Goal: Task Accomplishment & Management: Use online tool/utility

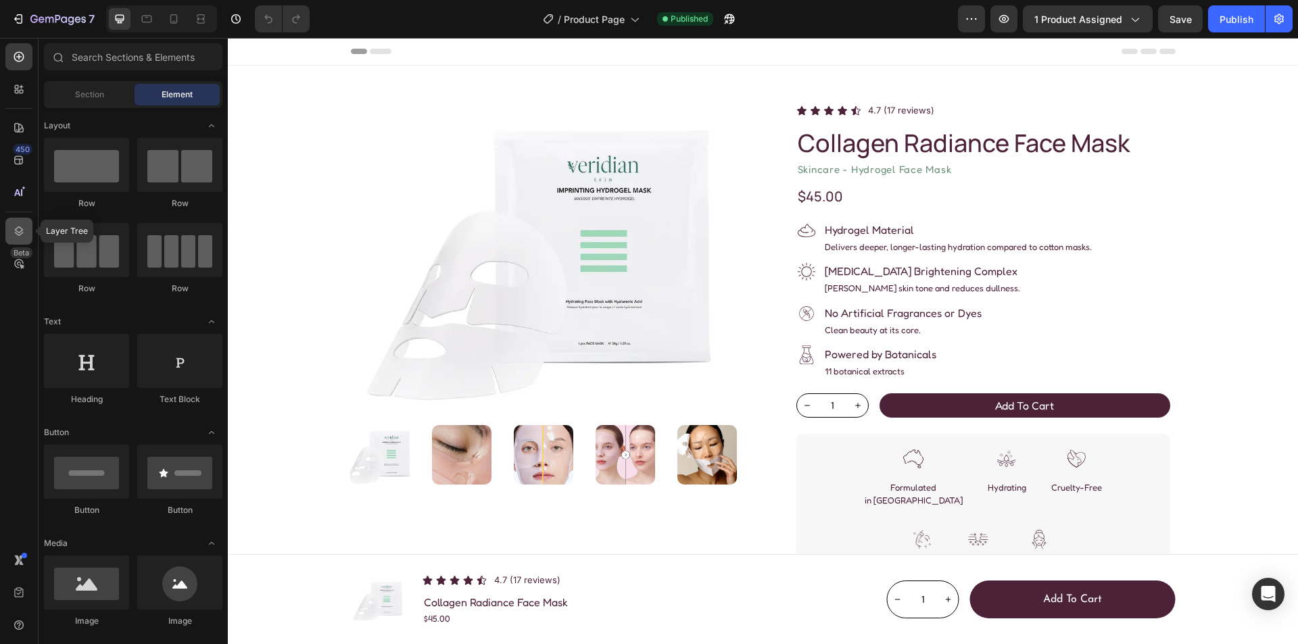
click at [16, 231] on icon at bounding box center [19, 232] width 14 height 14
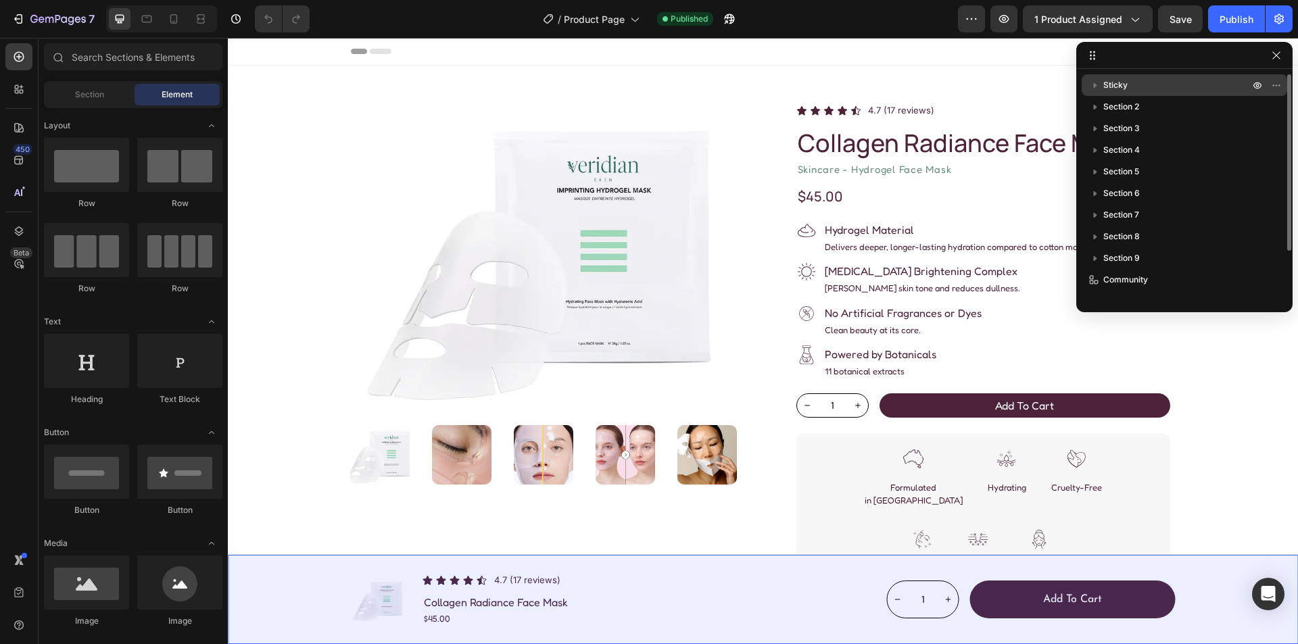
click at [1183, 86] on p "Sticky" at bounding box center [1178, 85] width 149 height 14
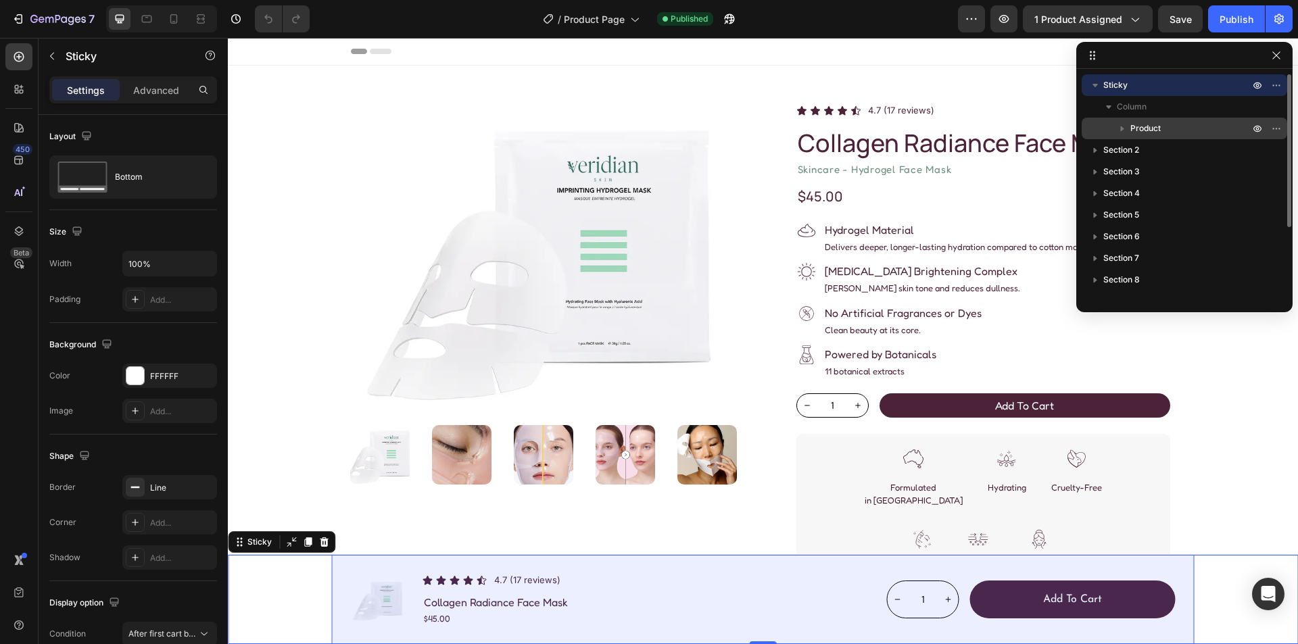
click at [1176, 121] on div "Product" at bounding box center [1184, 129] width 195 height 22
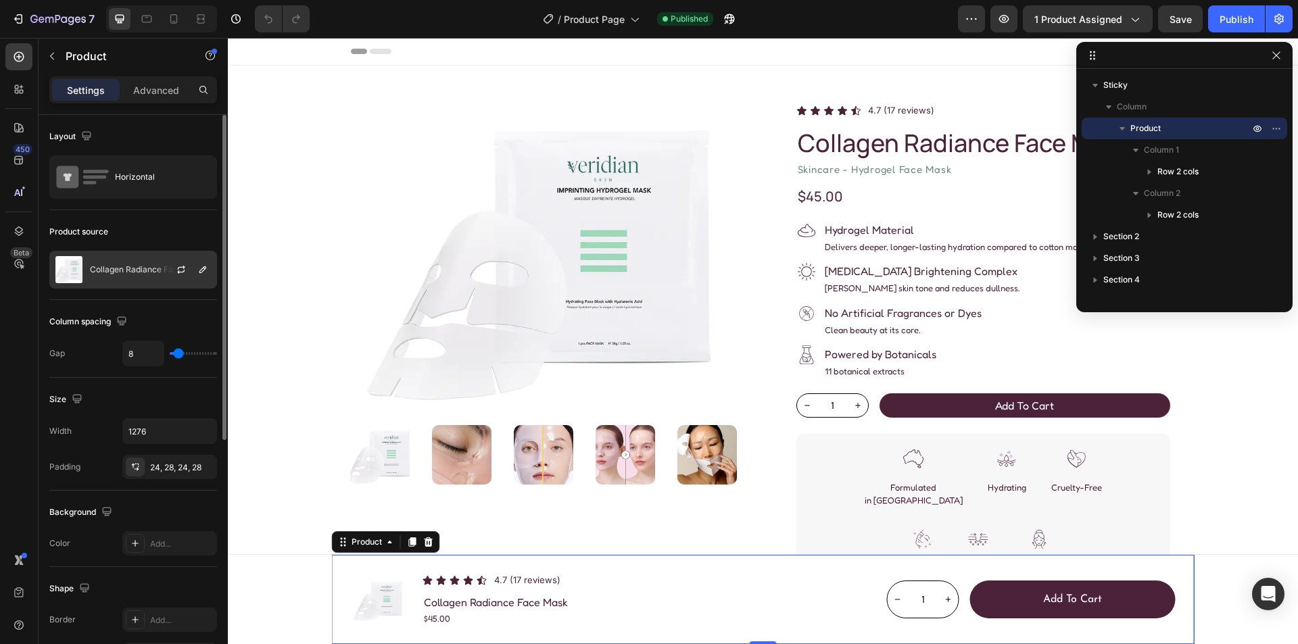
click at [135, 257] on div "Collagen Radiance Face Mask" at bounding box center [133, 270] width 168 height 38
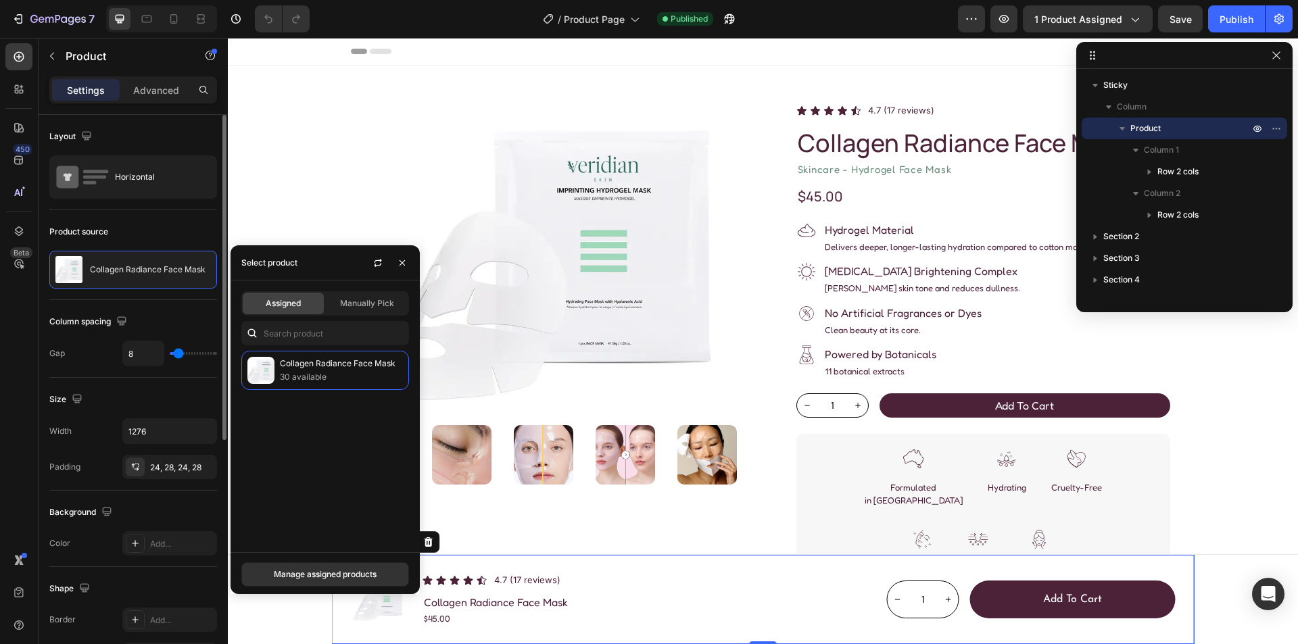
click at [134, 229] on div "Product source" at bounding box center [133, 232] width 168 height 22
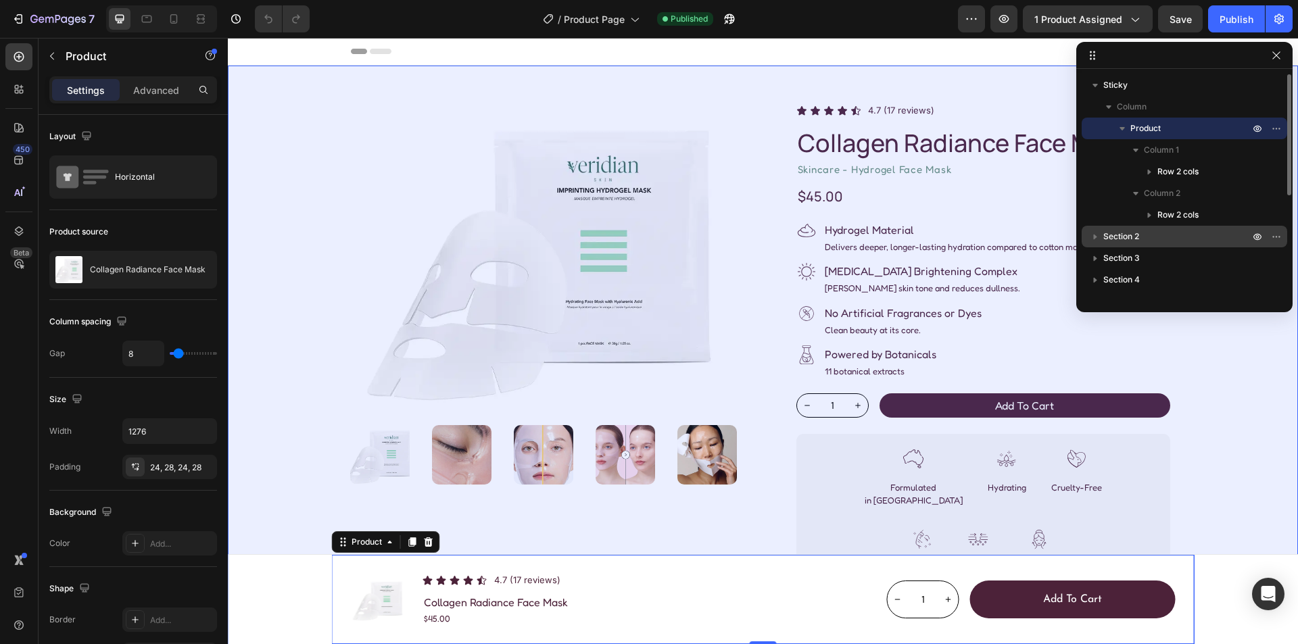
click at [1158, 240] on p "Section 2" at bounding box center [1178, 237] width 149 height 14
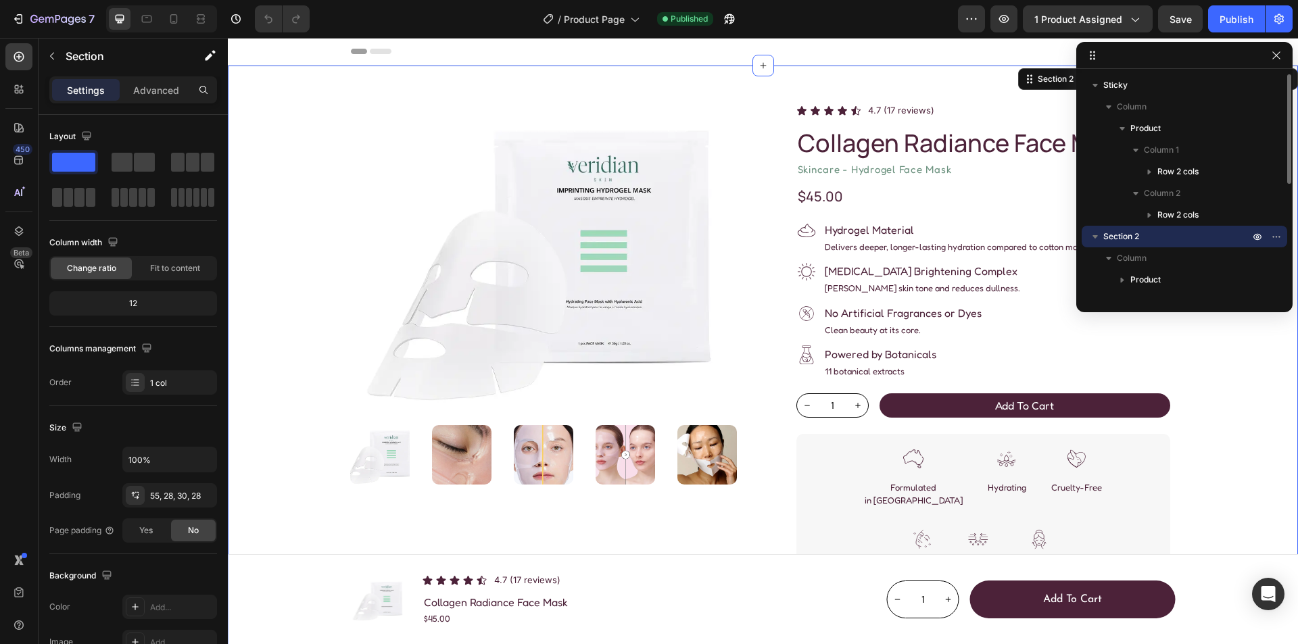
scroll to position [135, 0]
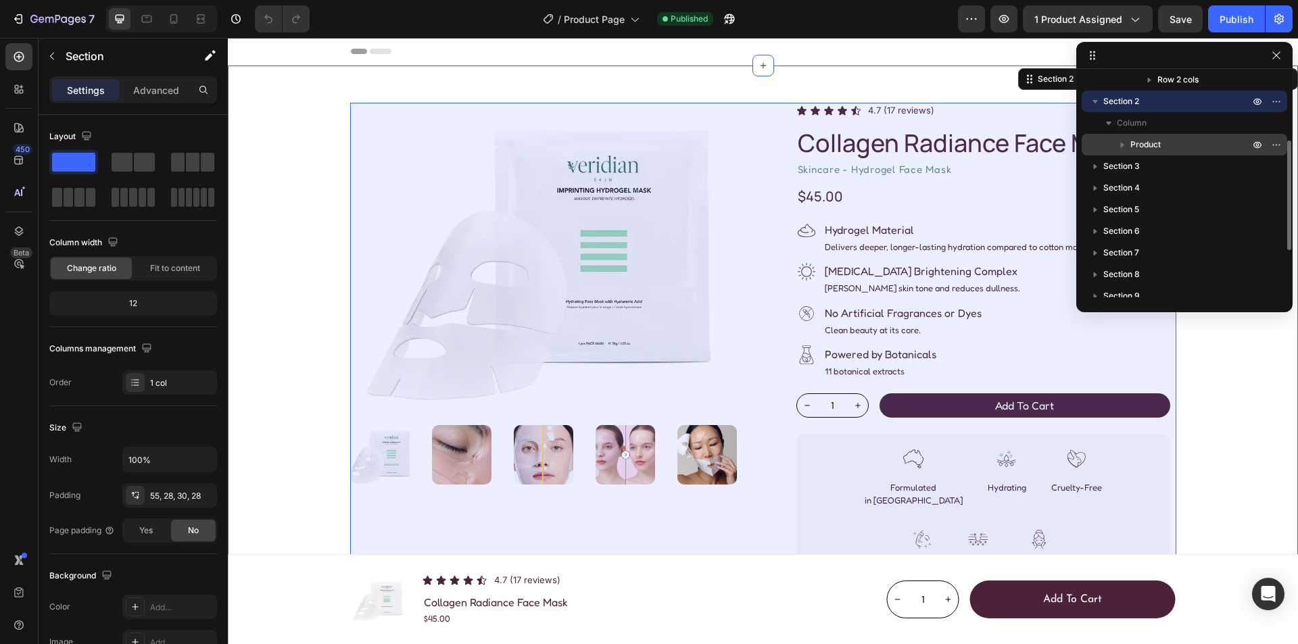
click at [1187, 149] on p "Product" at bounding box center [1192, 145] width 122 height 14
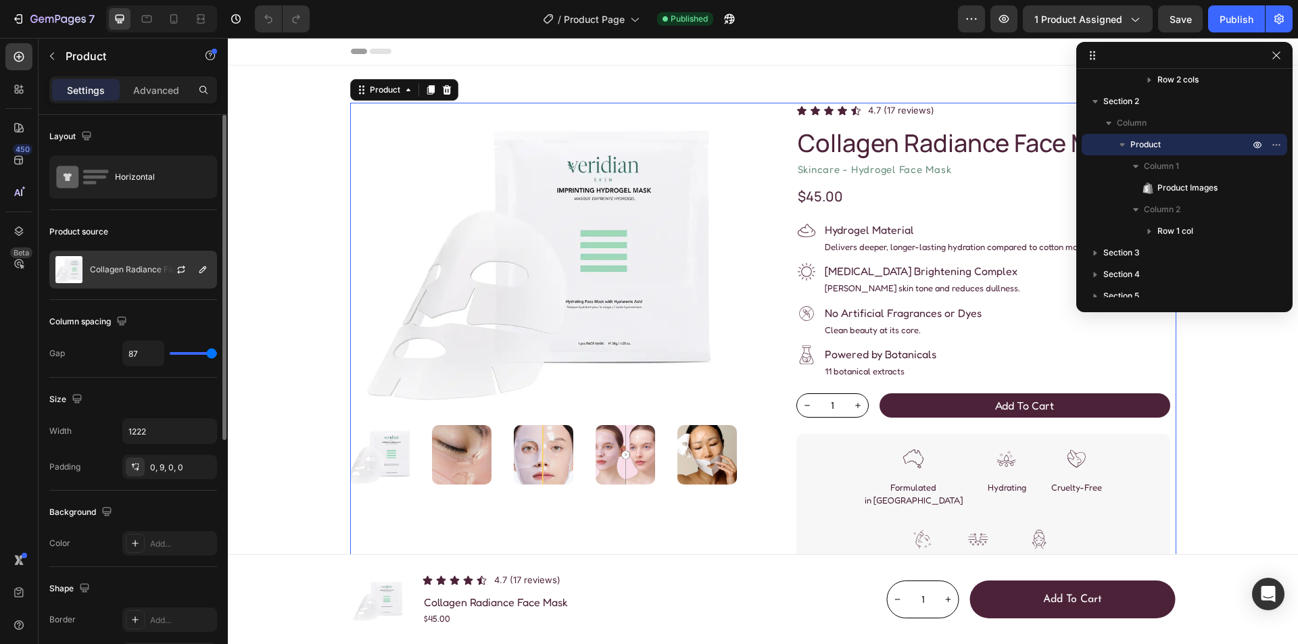
click at [165, 256] on div at bounding box center [187, 270] width 60 height 37
click at [160, 228] on div "Product source" at bounding box center [133, 232] width 168 height 22
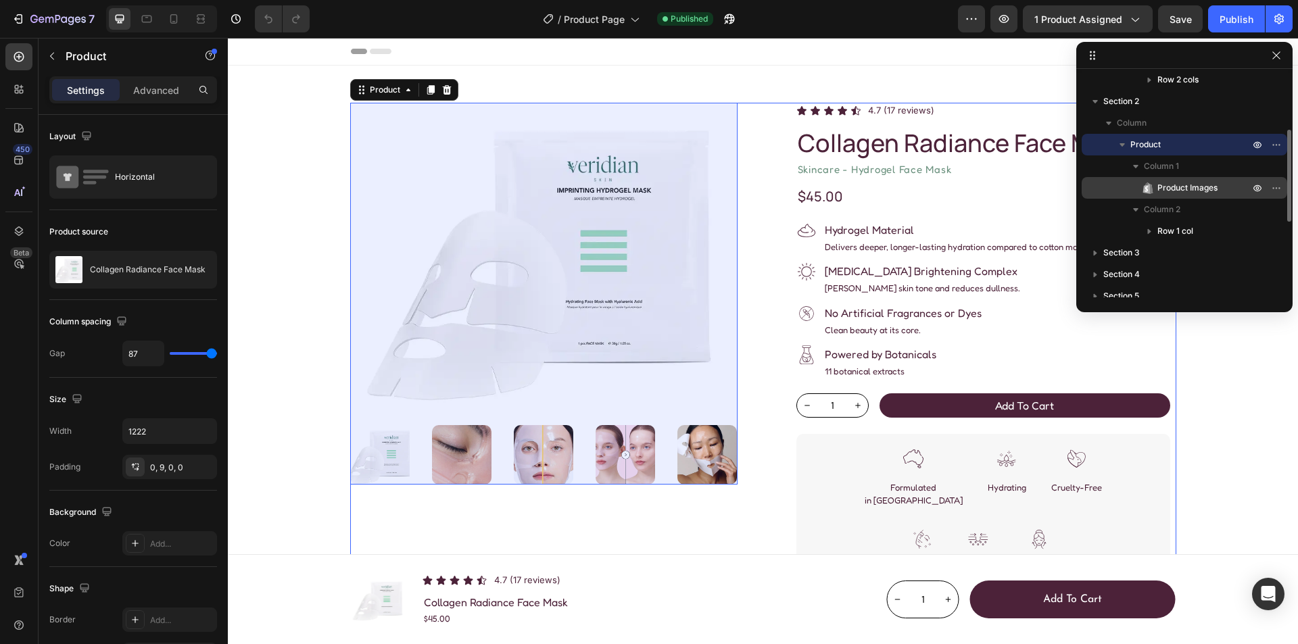
click at [1200, 189] on span "Product Images" at bounding box center [1188, 188] width 60 height 14
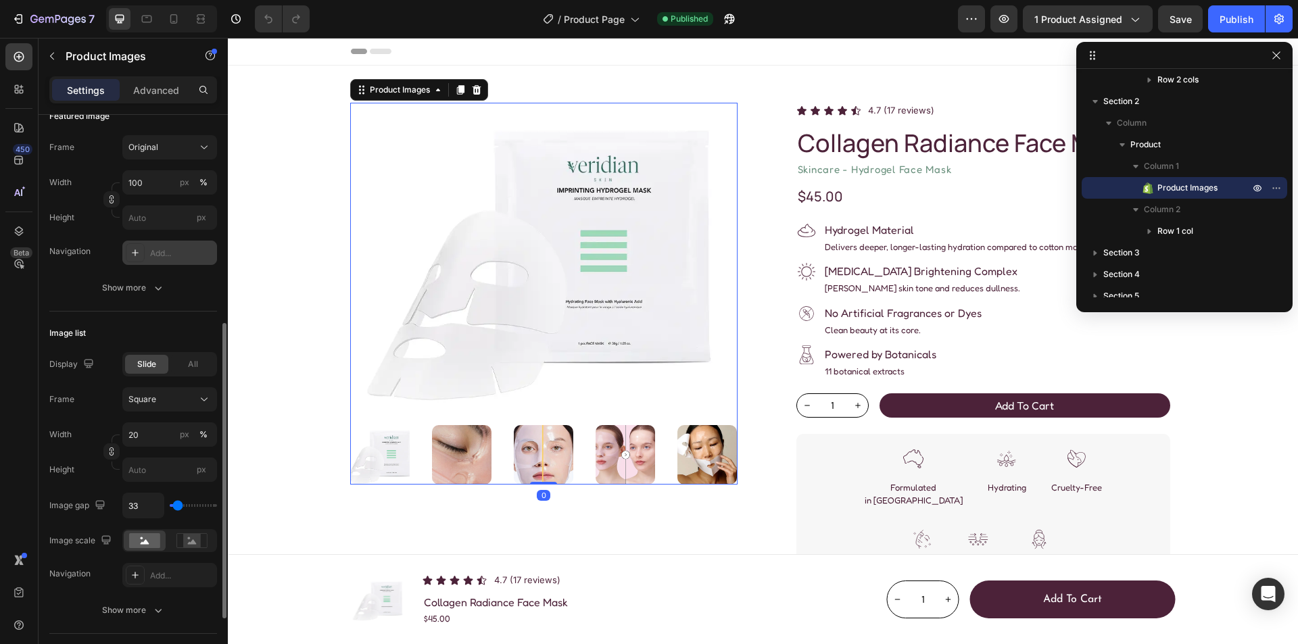
scroll to position [523, 0]
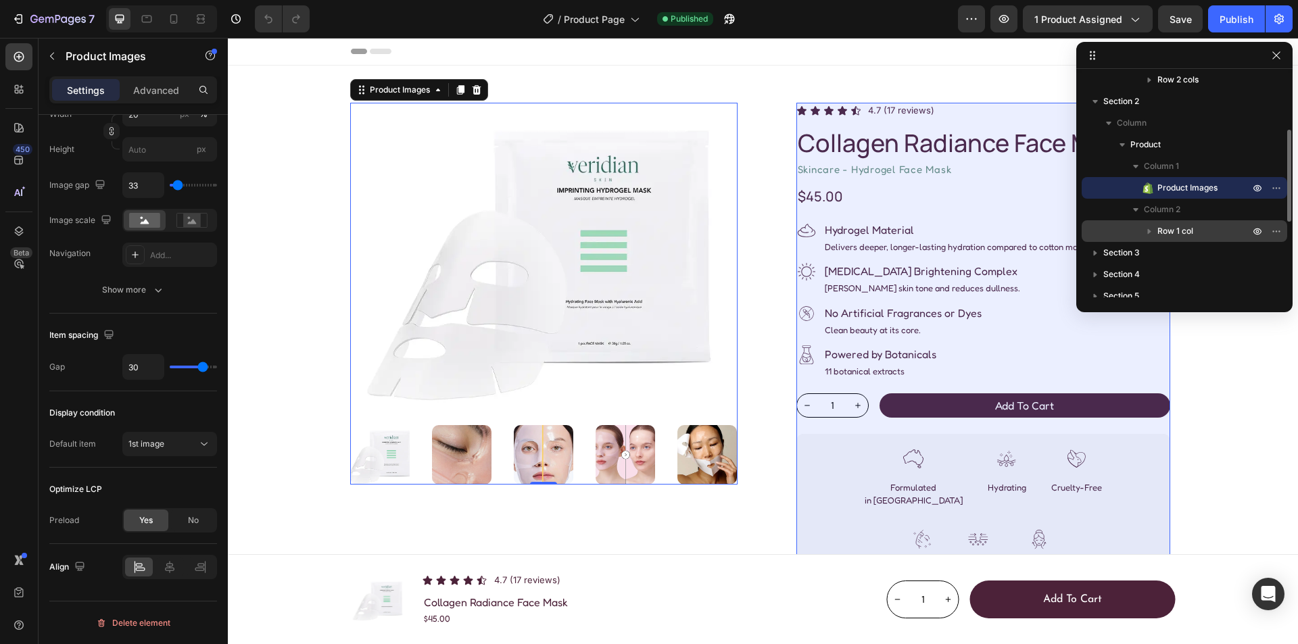
click at [1194, 234] on span "Row 1 col" at bounding box center [1176, 232] width 36 height 14
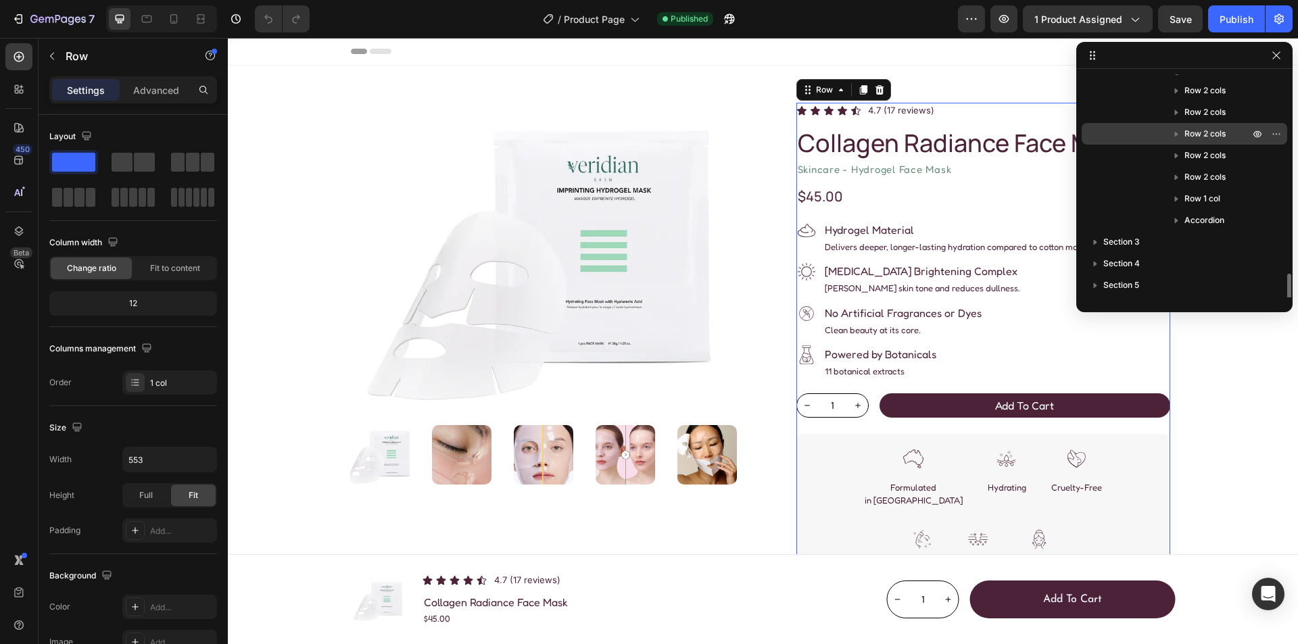
scroll to position [473, 0]
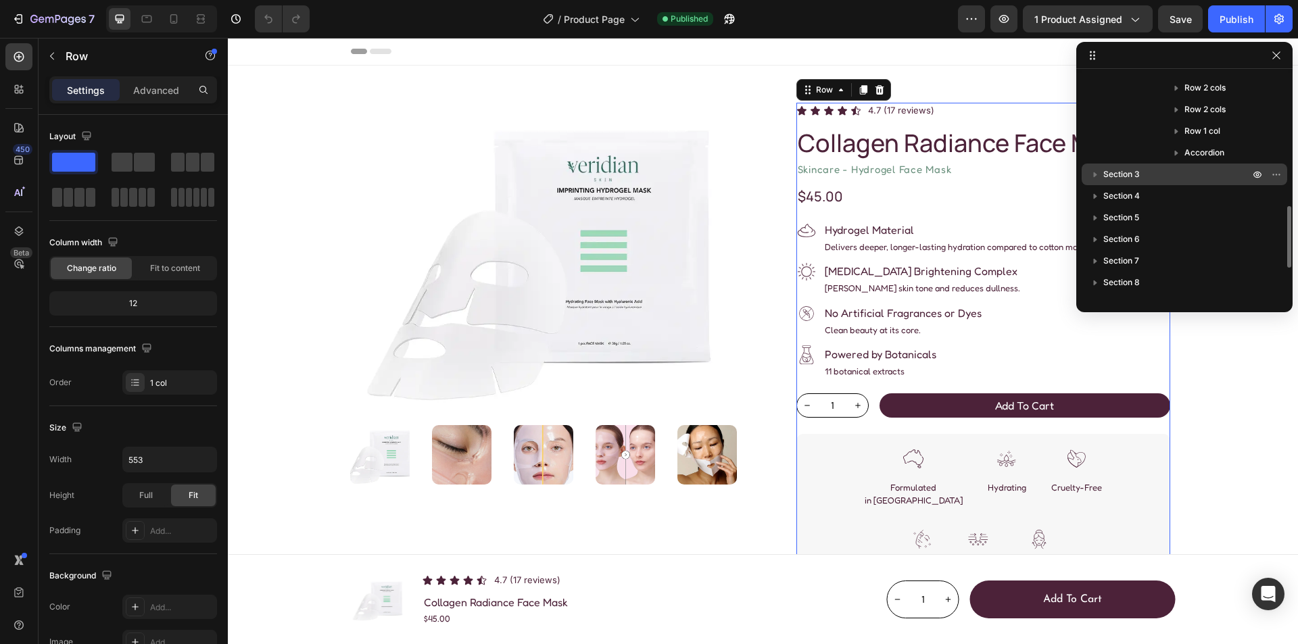
click at [1169, 168] on p "Section 3" at bounding box center [1178, 175] width 149 height 14
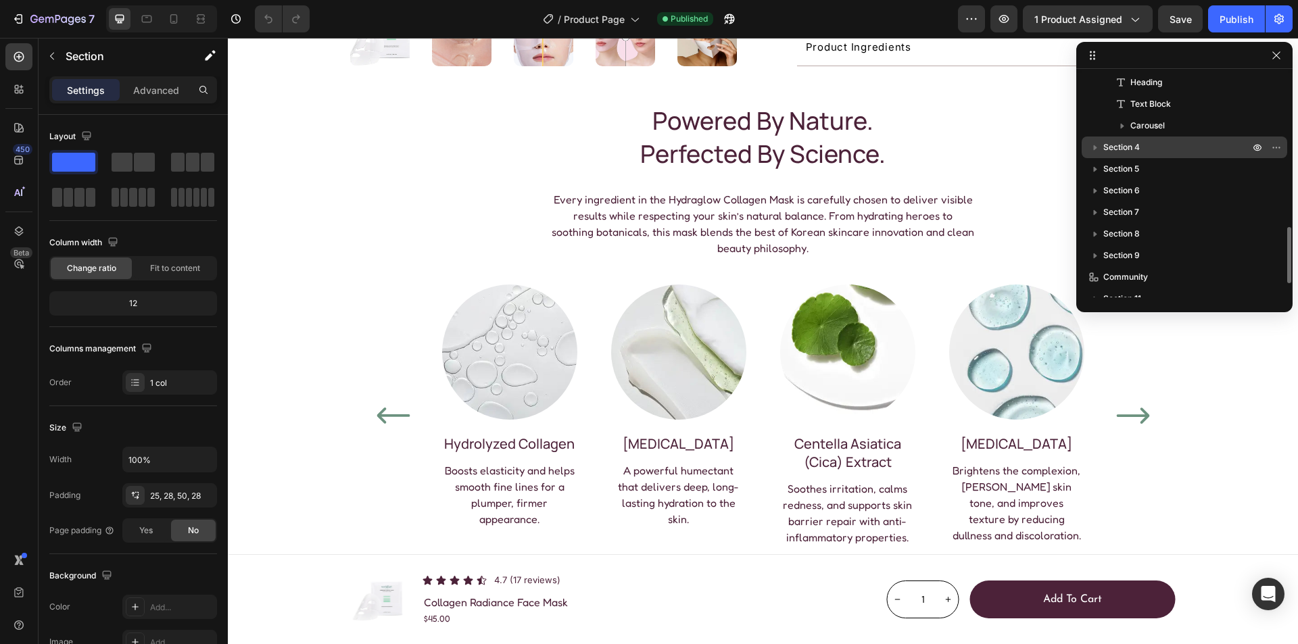
scroll to position [610, 0]
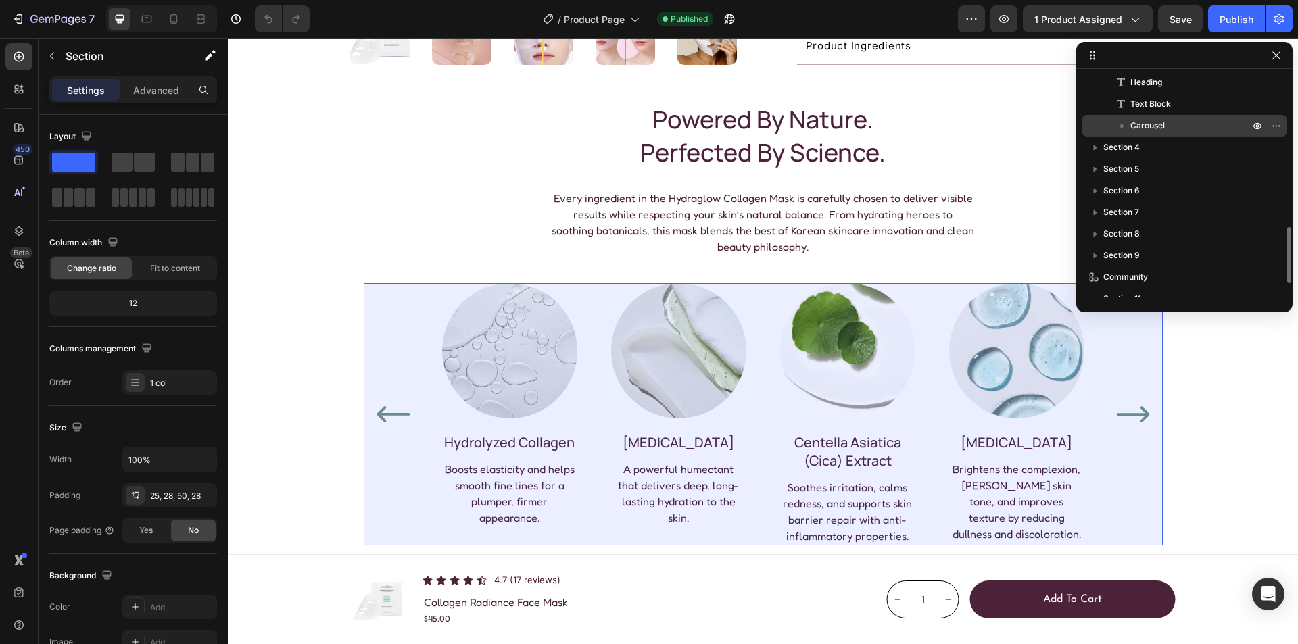
click at [1183, 131] on p "Carousel" at bounding box center [1192, 126] width 122 height 14
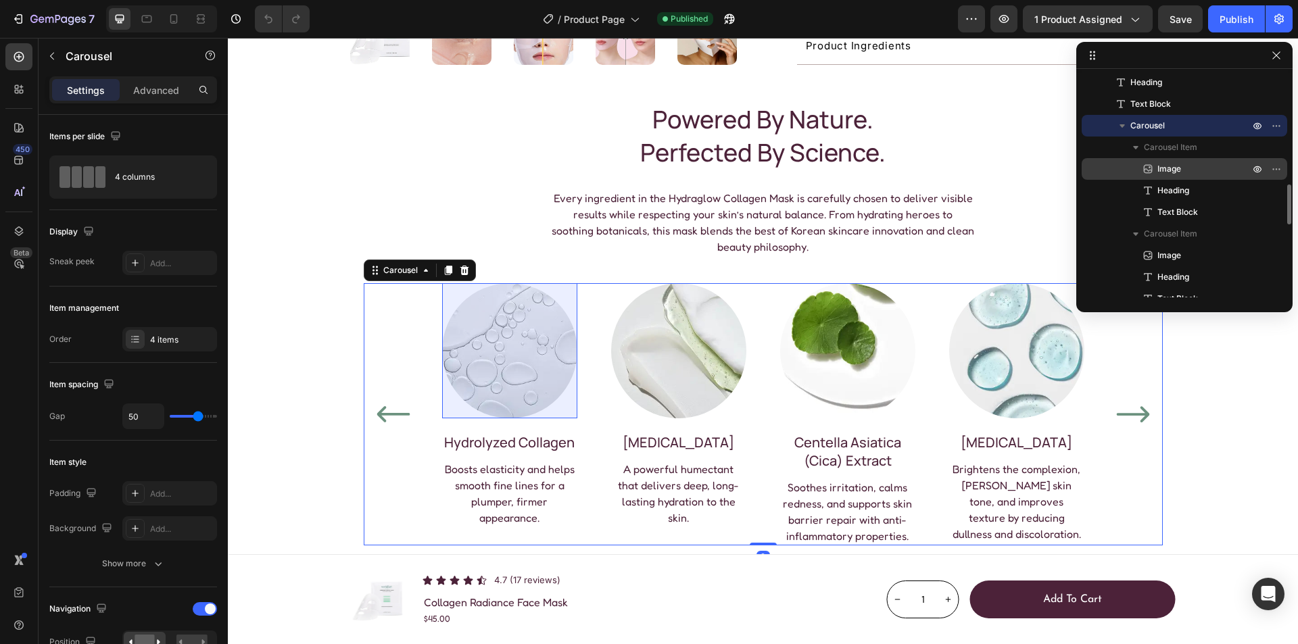
click at [1196, 164] on p "Image" at bounding box center [1188, 169] width 95 height 14
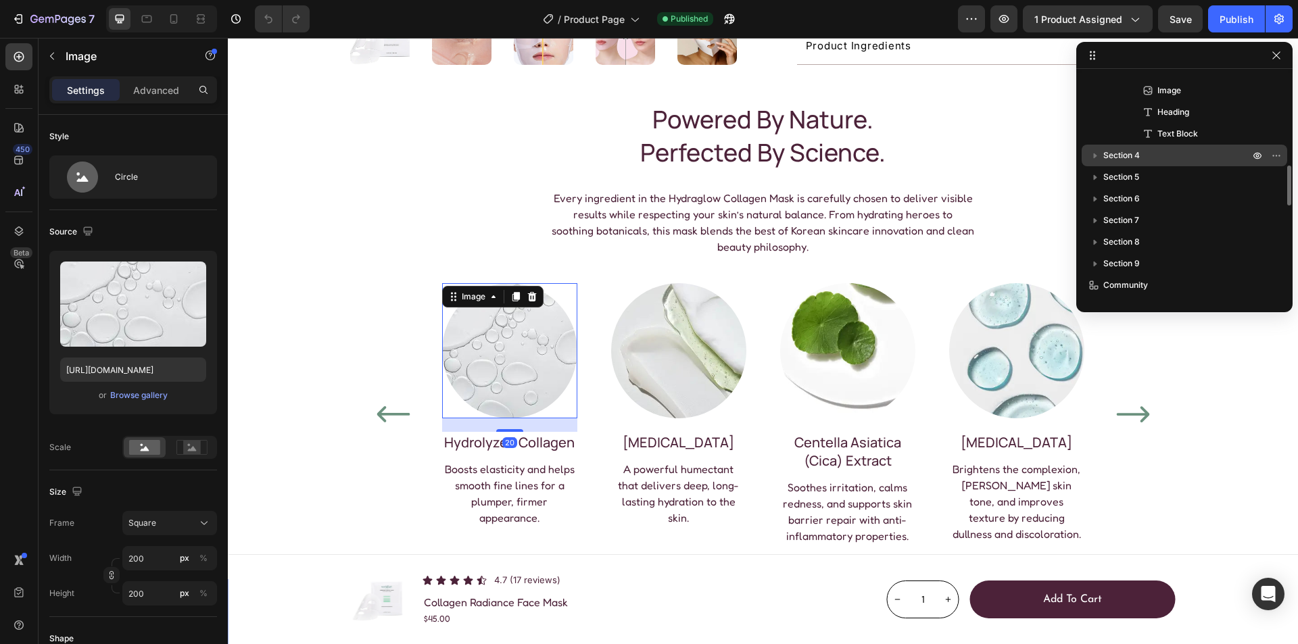
scroll to position [879, 0]
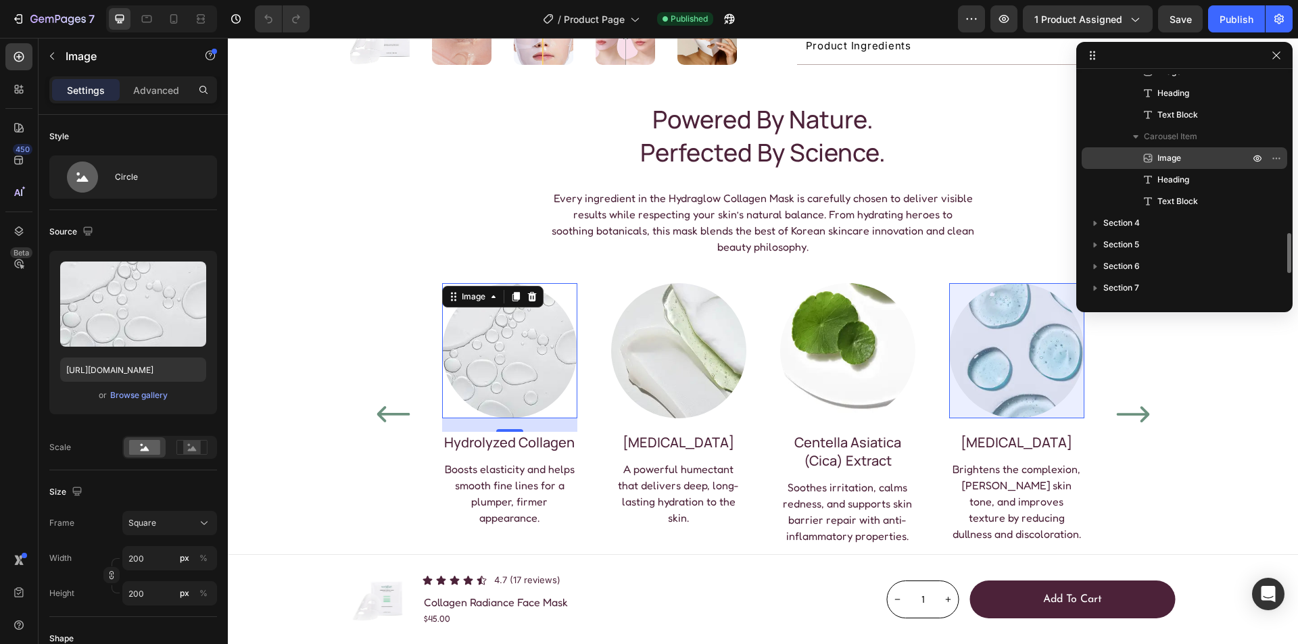
click at [1198, 163] on p "Image" at bounding box center [1188, 158] width 95 height 14
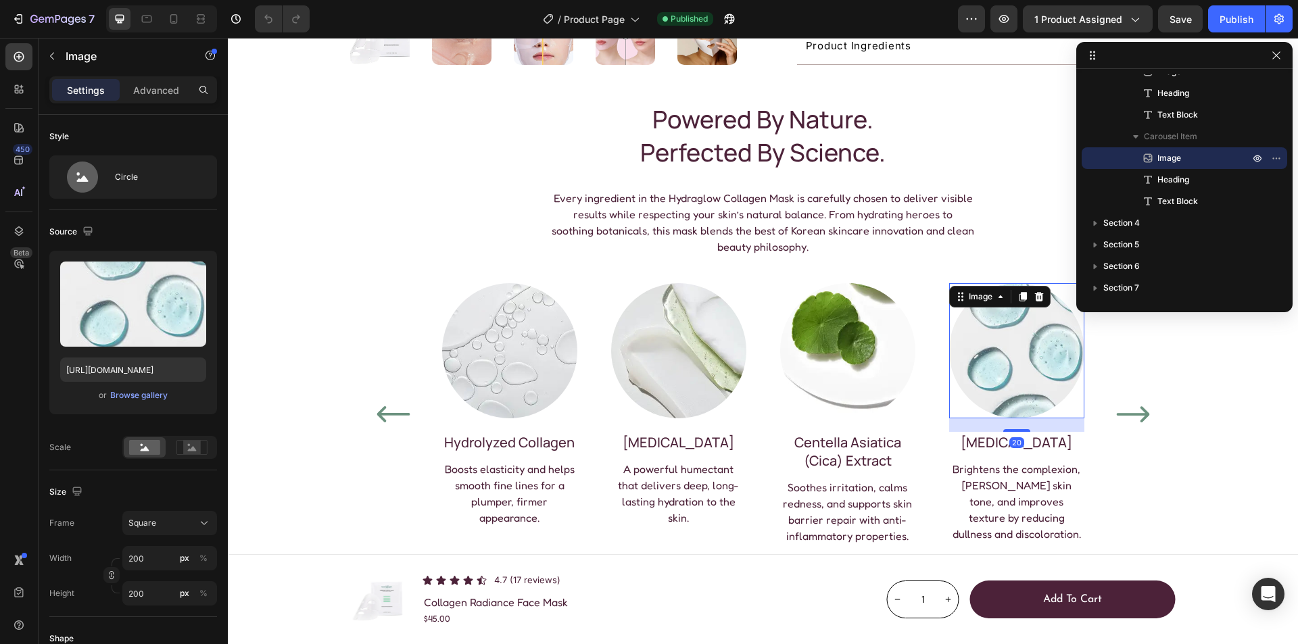
scroll to position [947, 0]
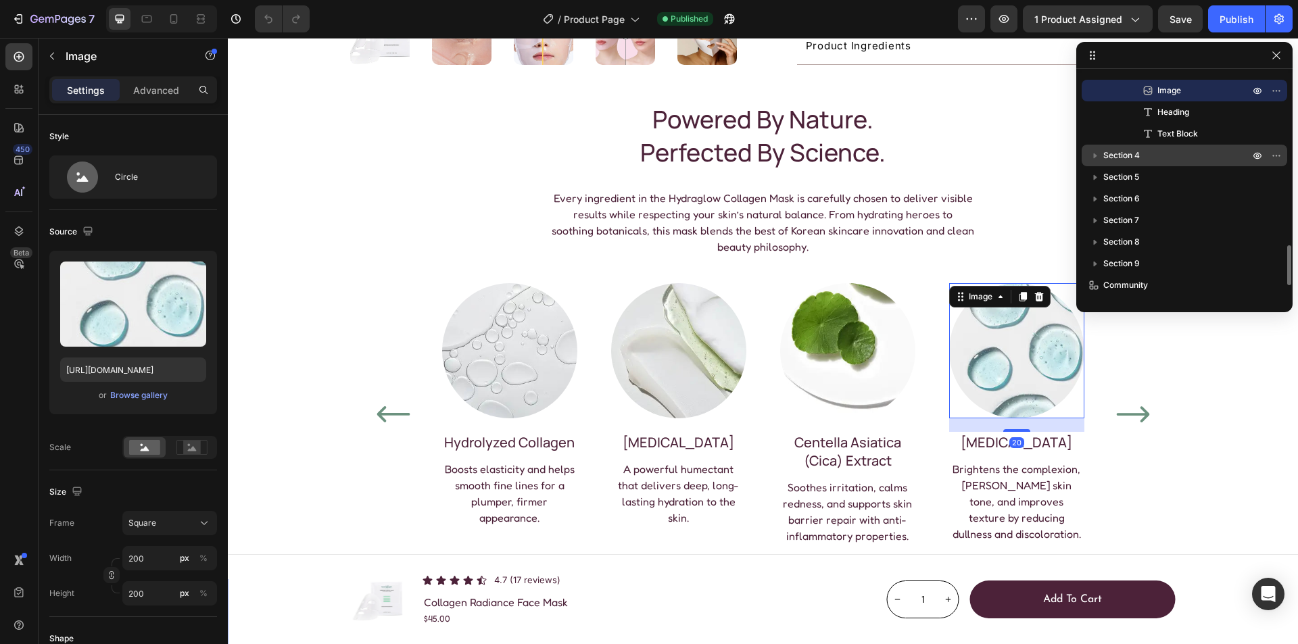
click at [1199, 157] on p "Section 4" at bounding box center [1178, 156] width 149 height 14
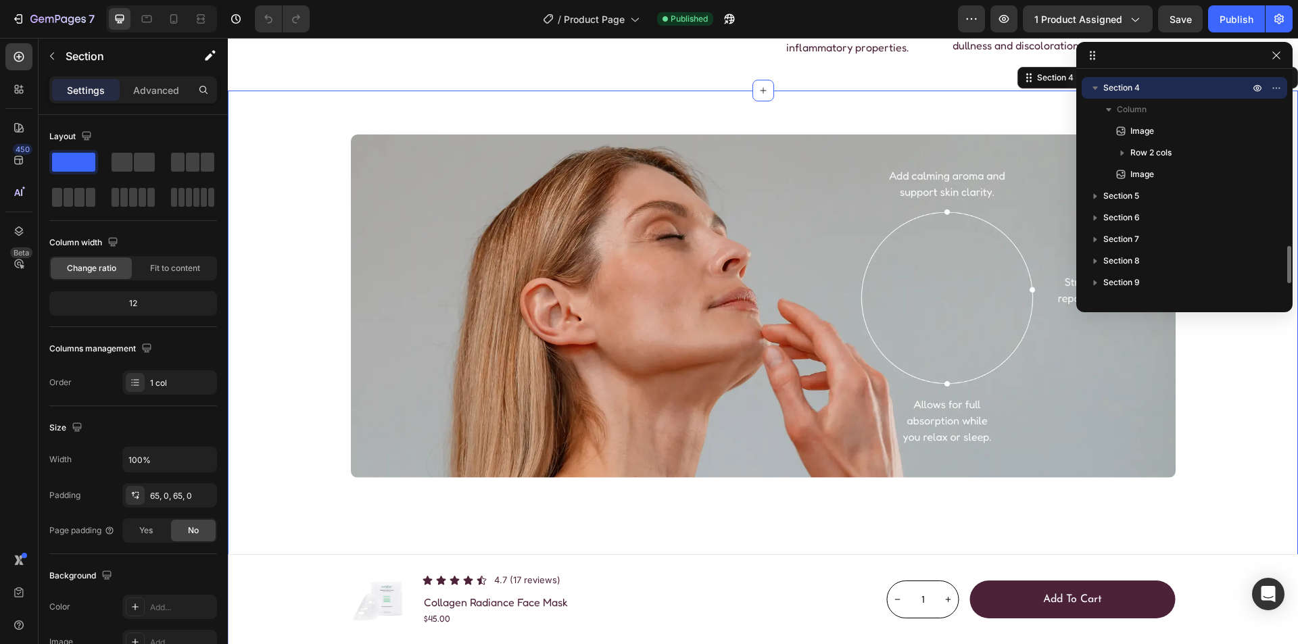
scroll to position [1104, 0]
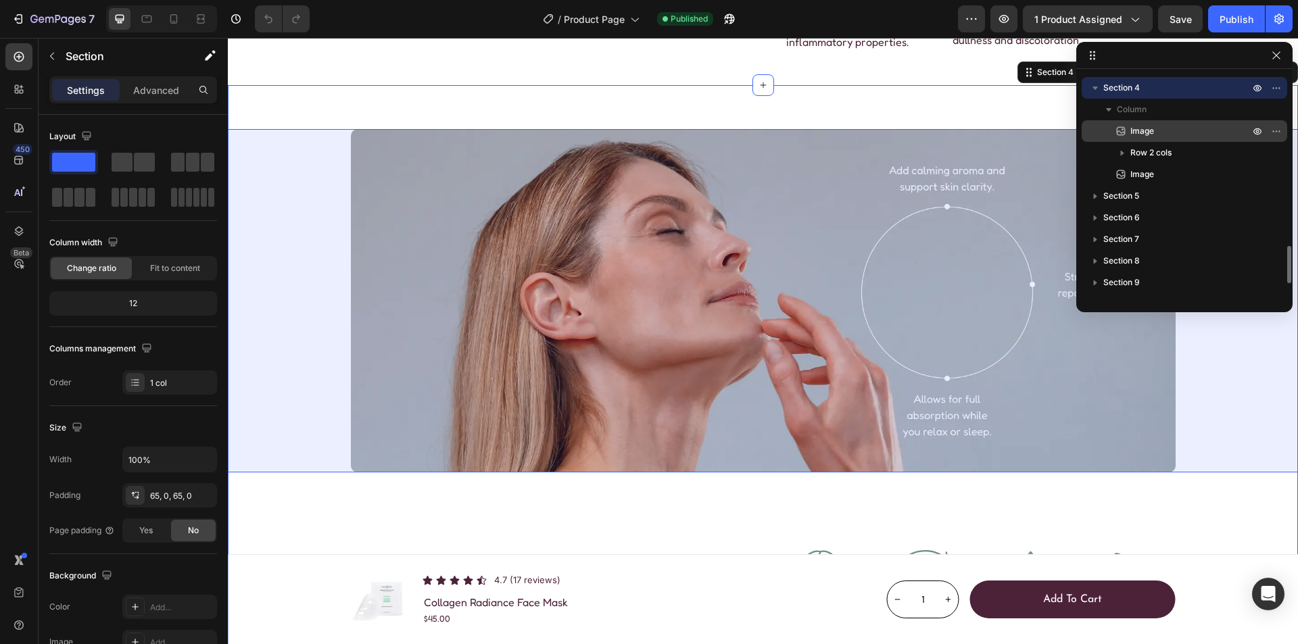
click at [1199, 127] on p "Image" at bounding box center [1175, 131] width 122 height 14
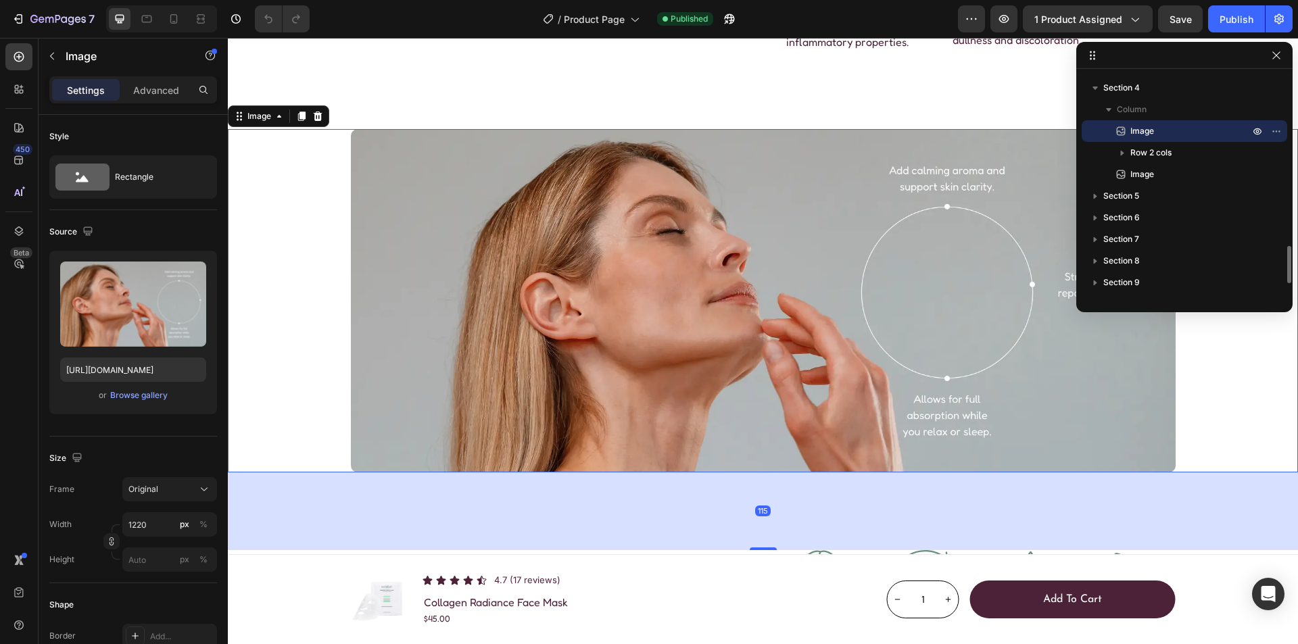
scroll to position [1082, 0]
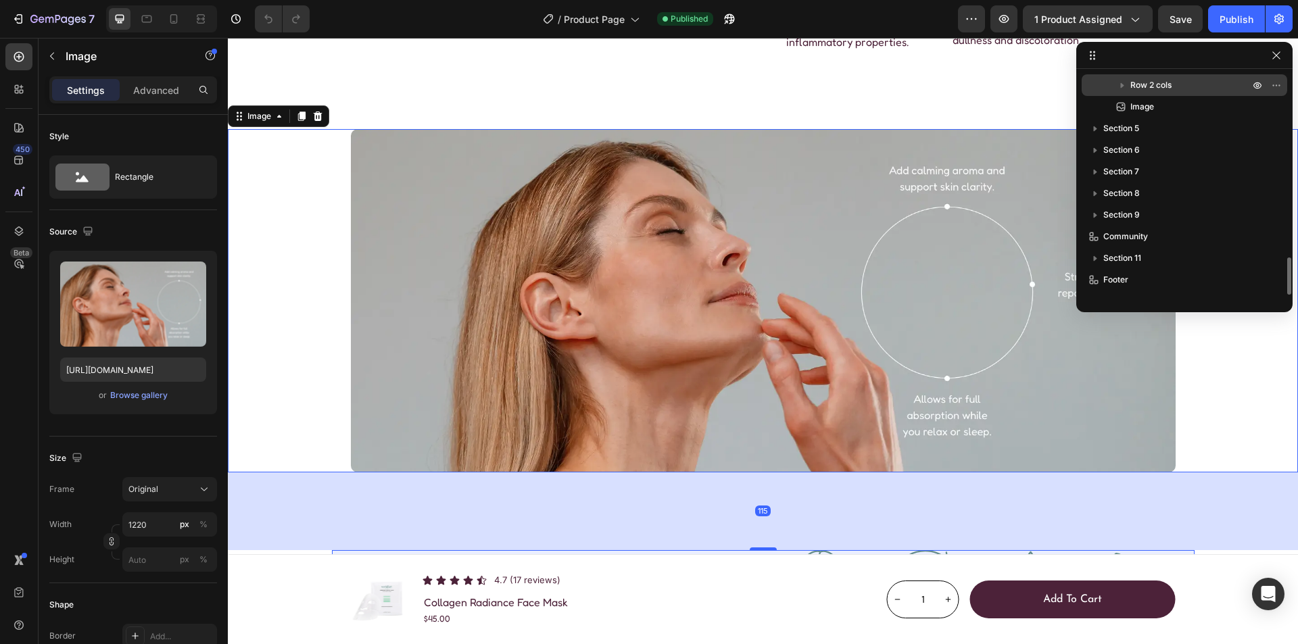
click at [1197, 84] on p "Row 2 cols" at bounding box center [1192, 85] width 122 height 14
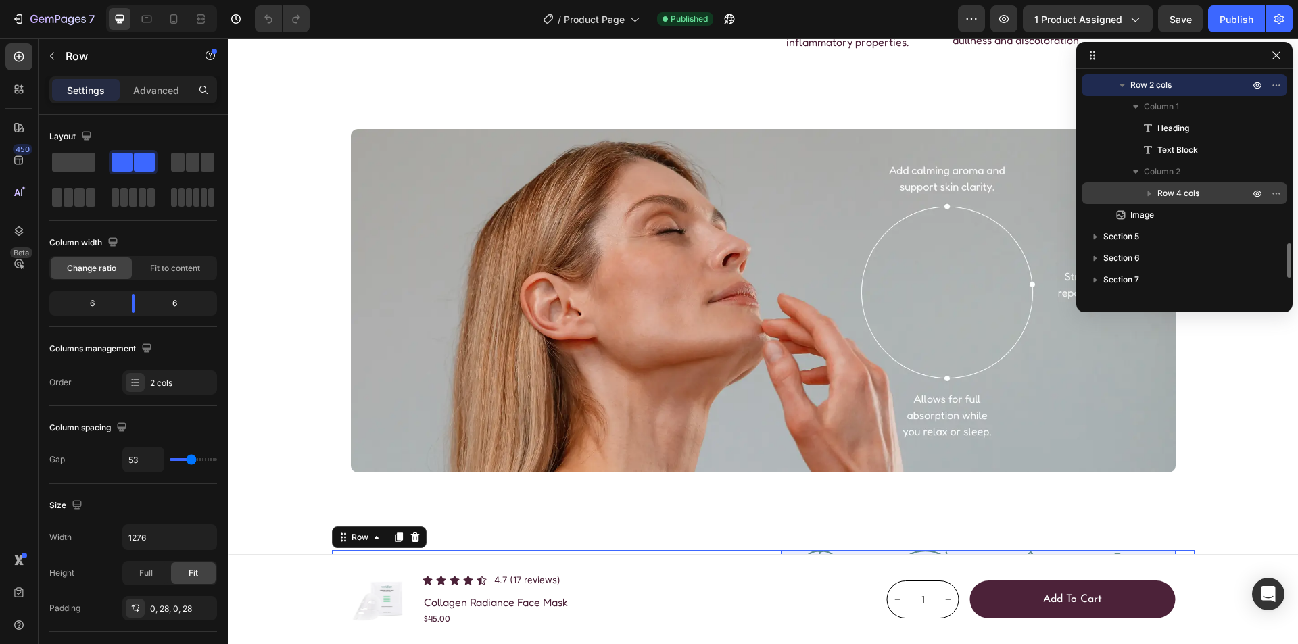
click at [1188, 192] on span "Row 4 cols" at bounding box center [1179, 194] width 42 height 14
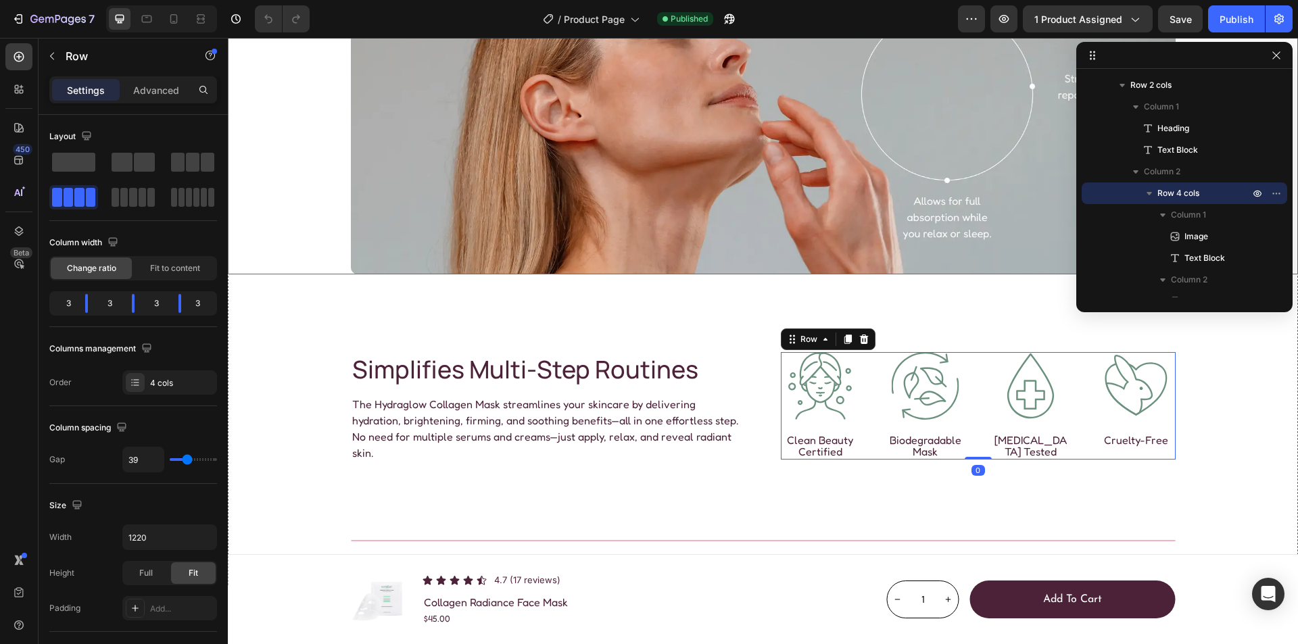
scroll to position [1307, 0]
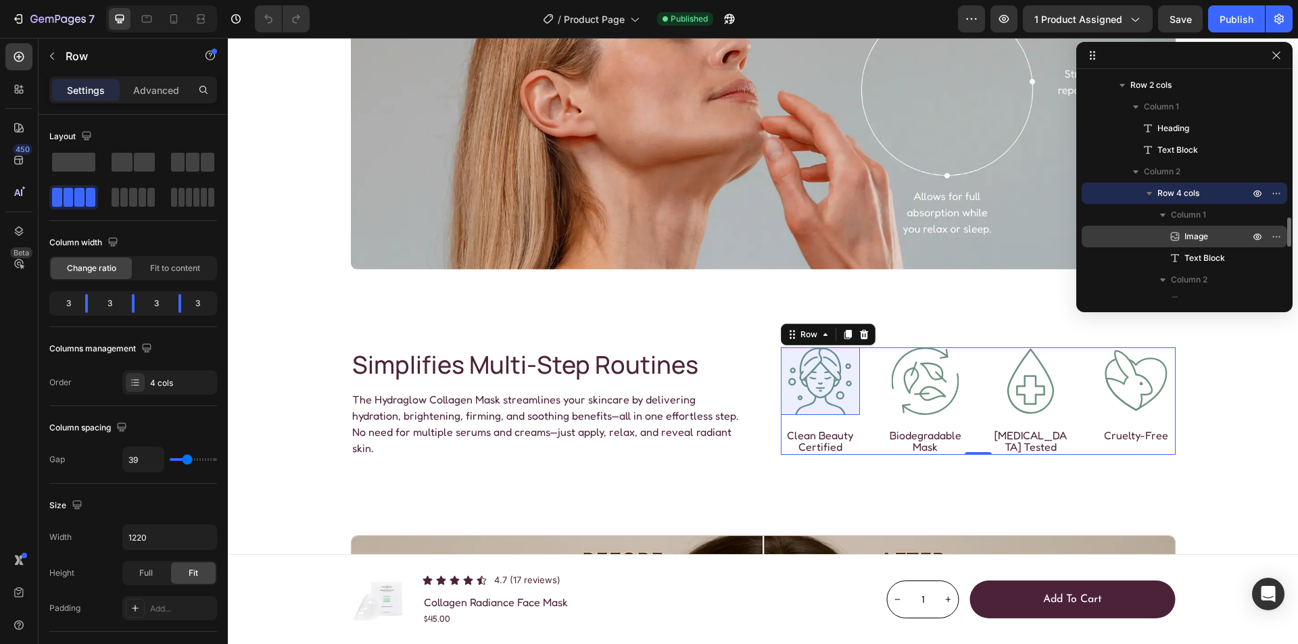
click at [1204, 233] on span "Image" at bounding box center [1197, 237] width 24 height 14
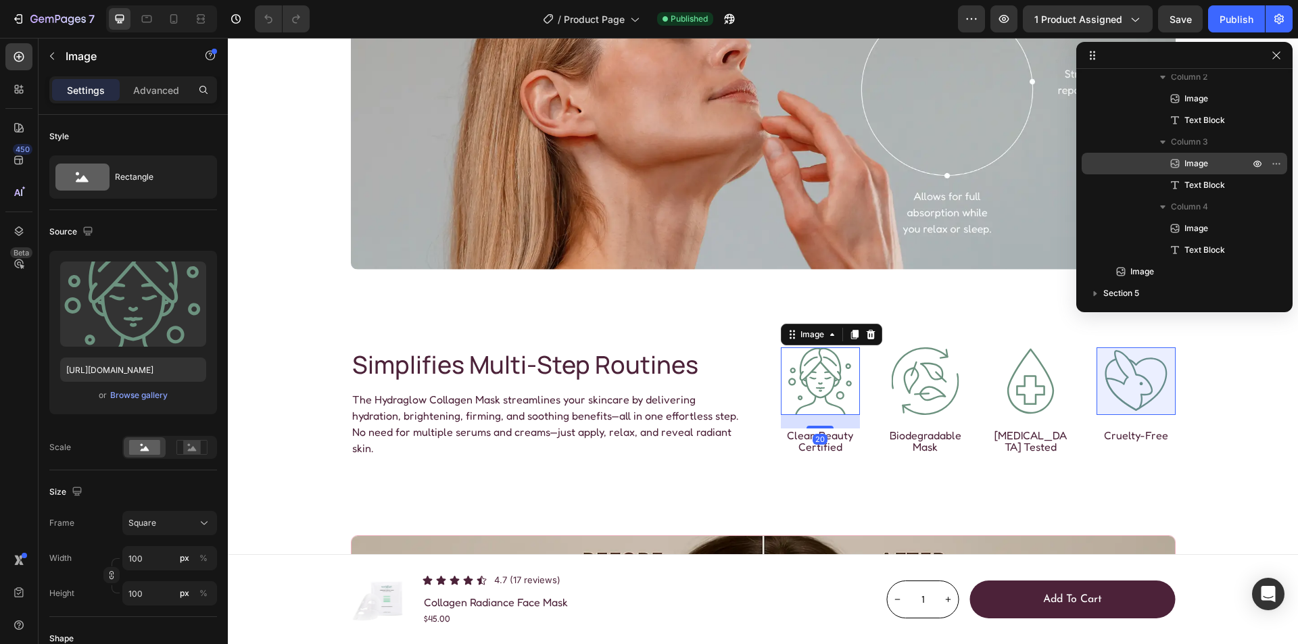
scroll to position [1352, 0]
click at [1216, 165] on p "Image" at bounding box center [1203, 161] width 68 height 14
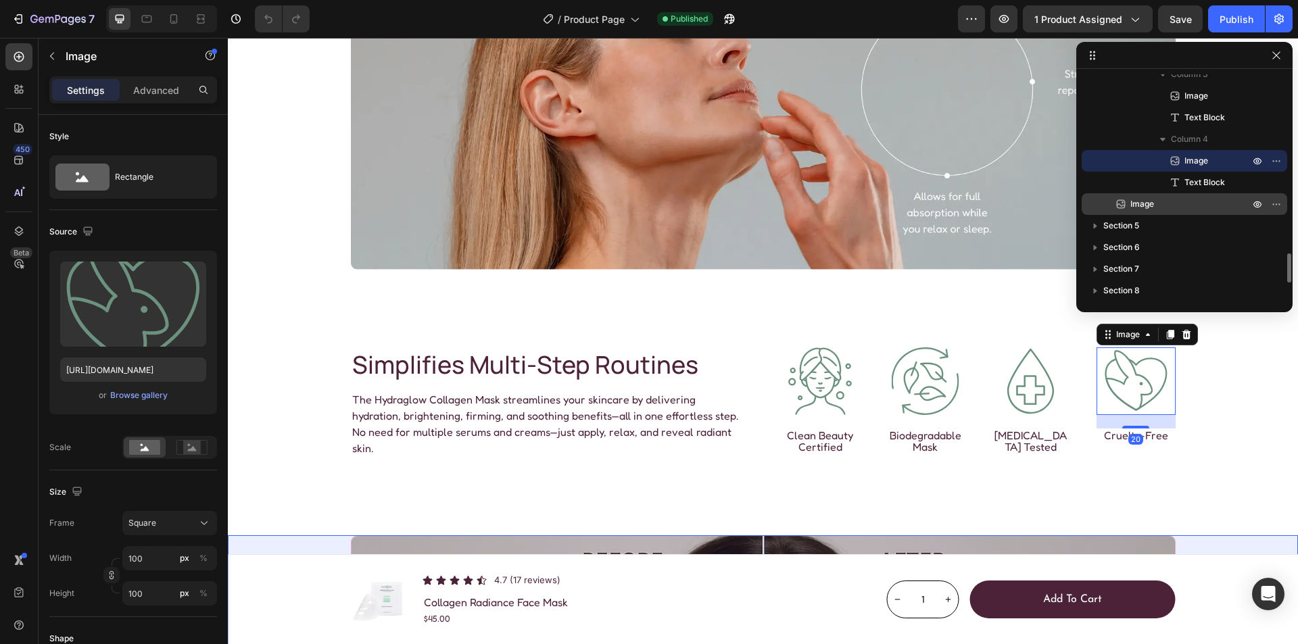
click at [1173, 206] on p "Image" at bounding box center [1175, 204] width 122 height 14
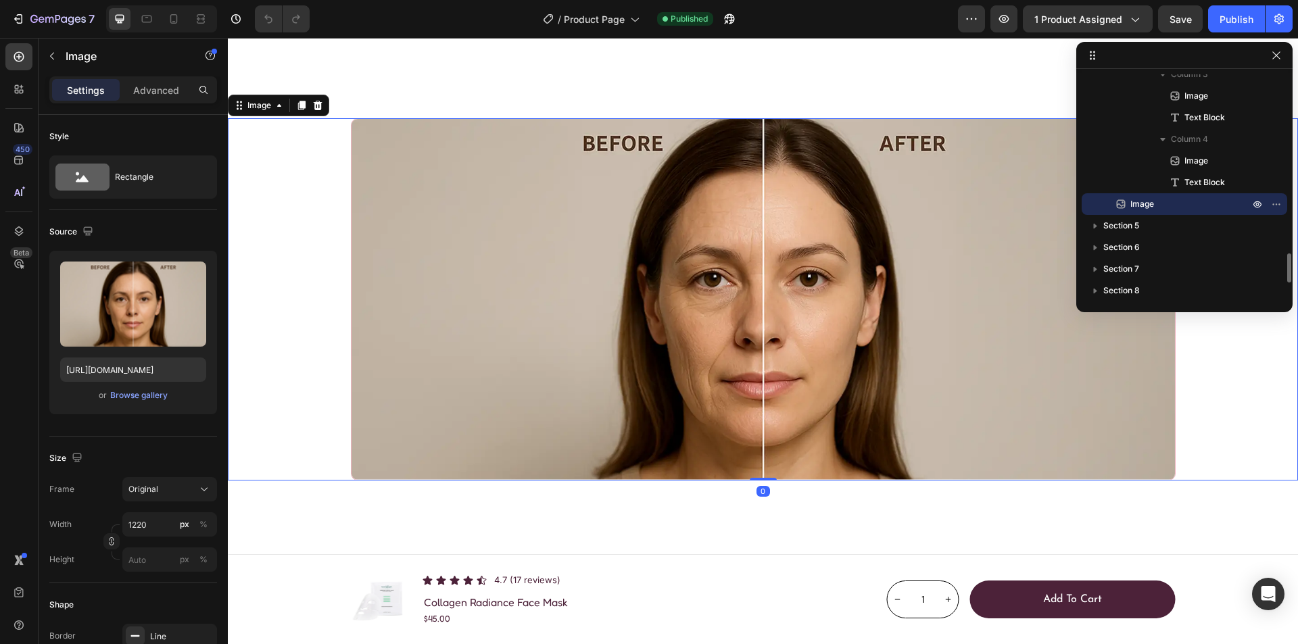
scroll to position [1755, 0]
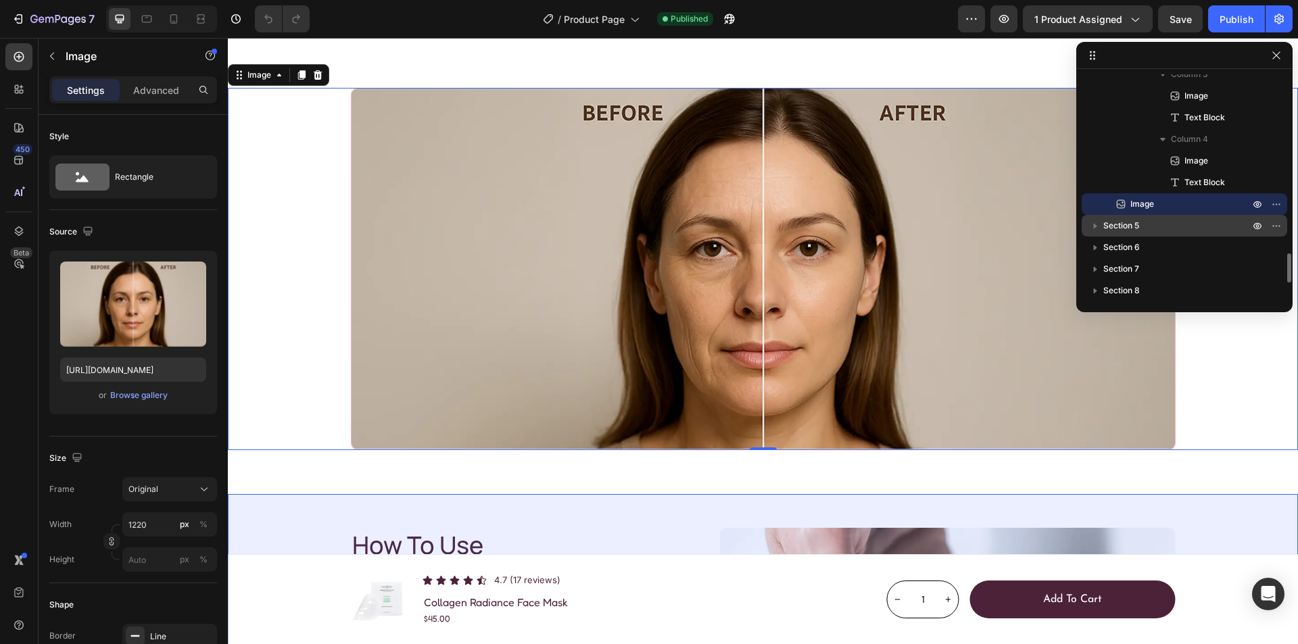
click at [1139, 220] on span "Section 5" at bounding box center [1122, 226] width 36 height 14
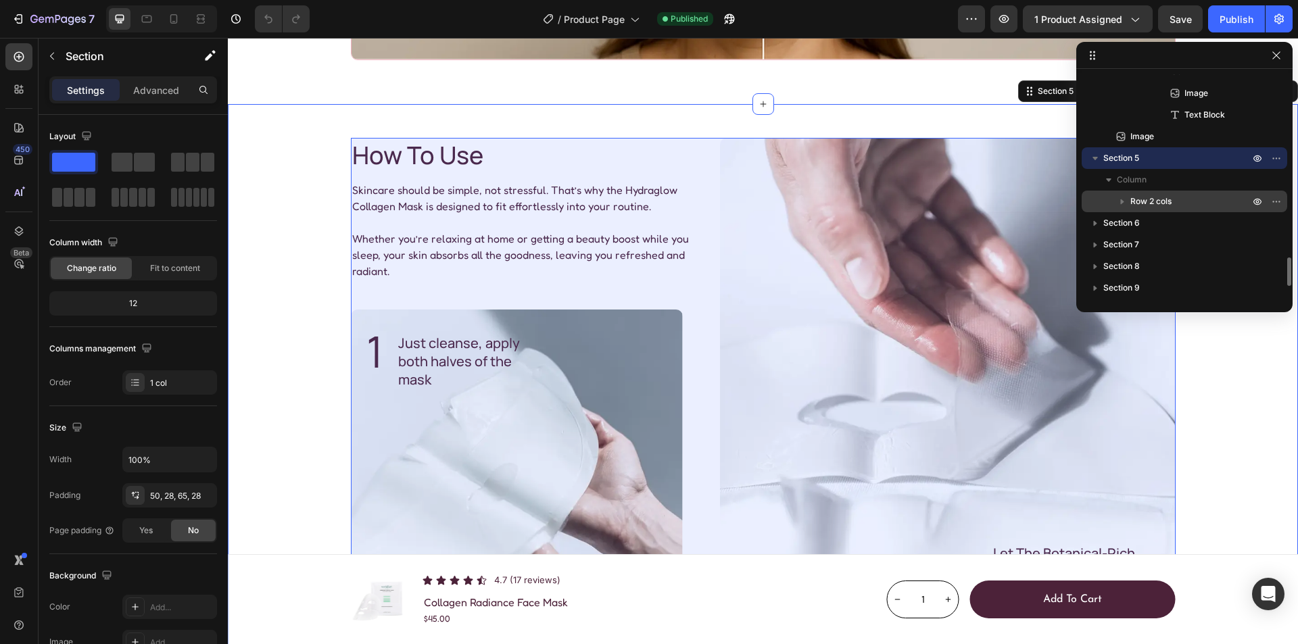
scroll to position [2161, 0]
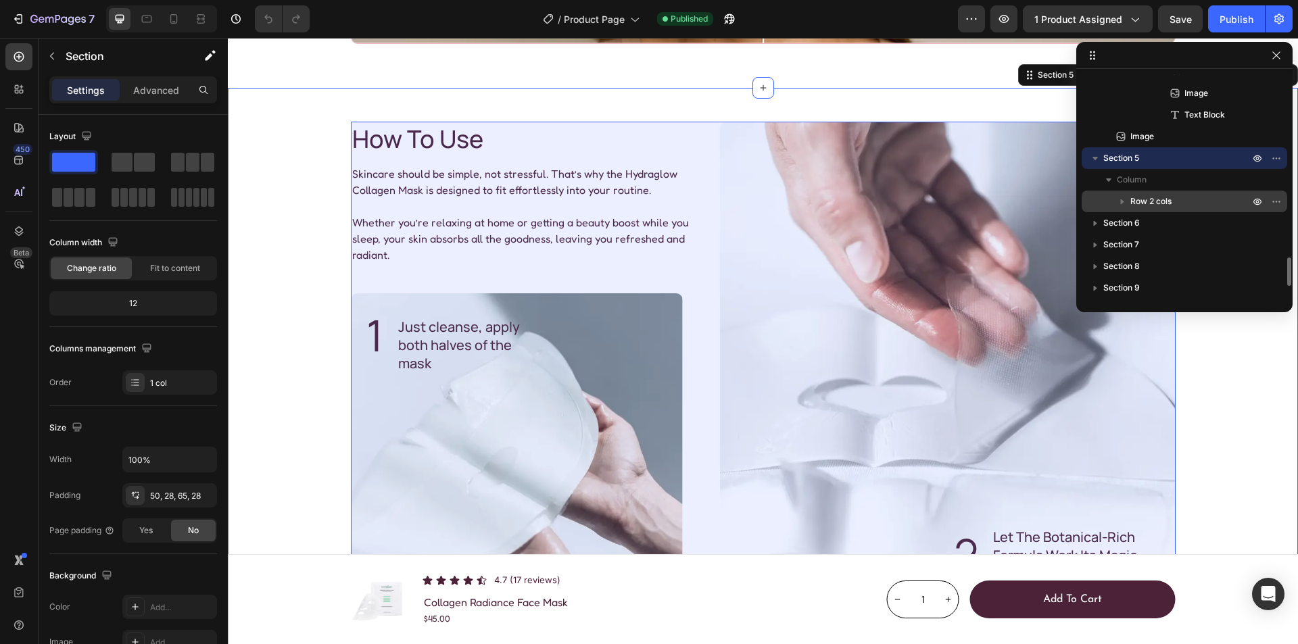
click at [1200, 204] on p "Row 2 cols" at bounding box center [1192, 202] width 122 height 14
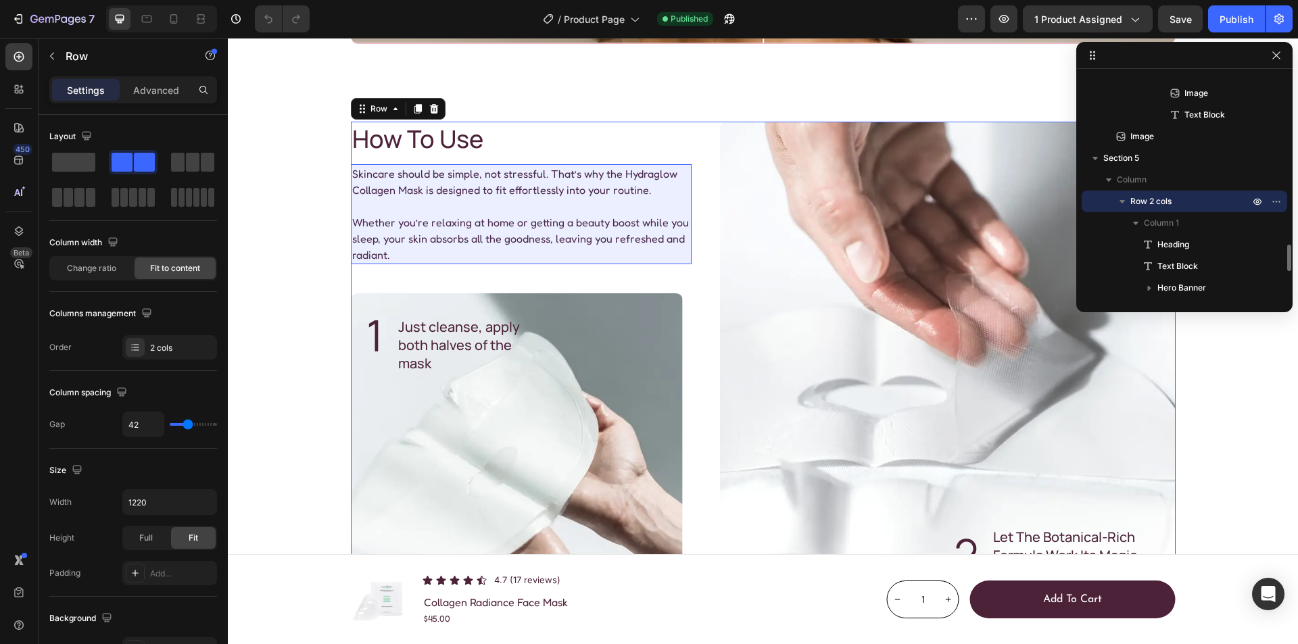
scroll to position [1555, 0]
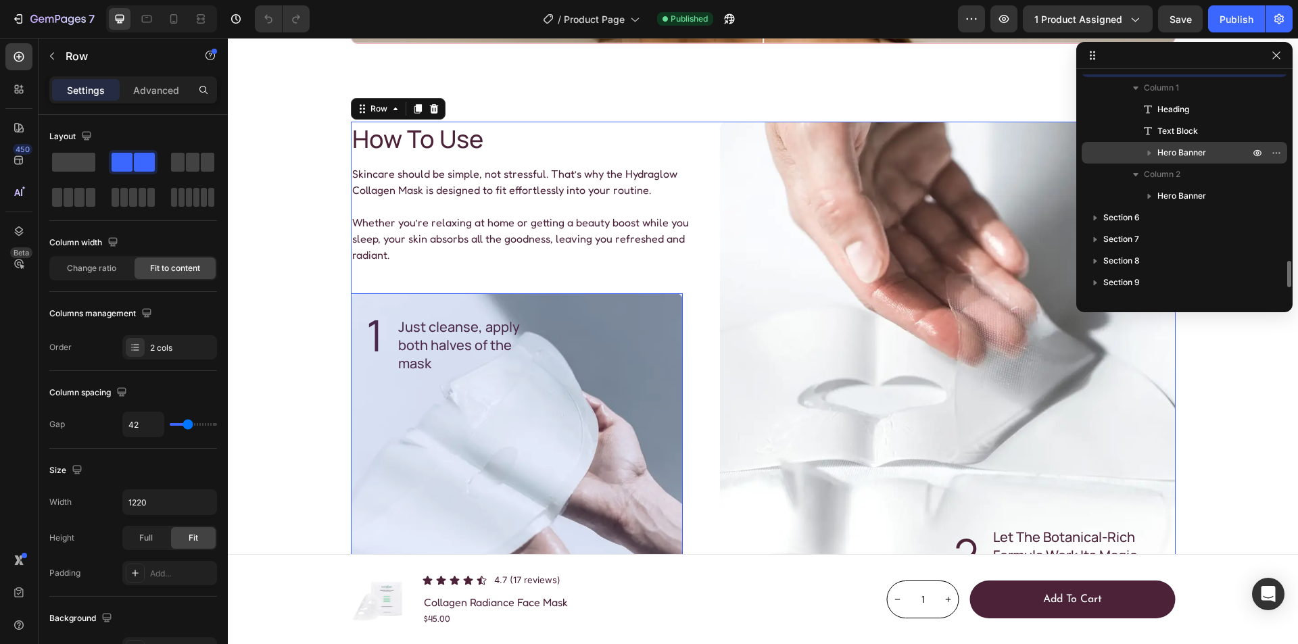
click at [1209, 154] on p "Hero Banner" at bounding box center [1205, 153] width 95 height 14
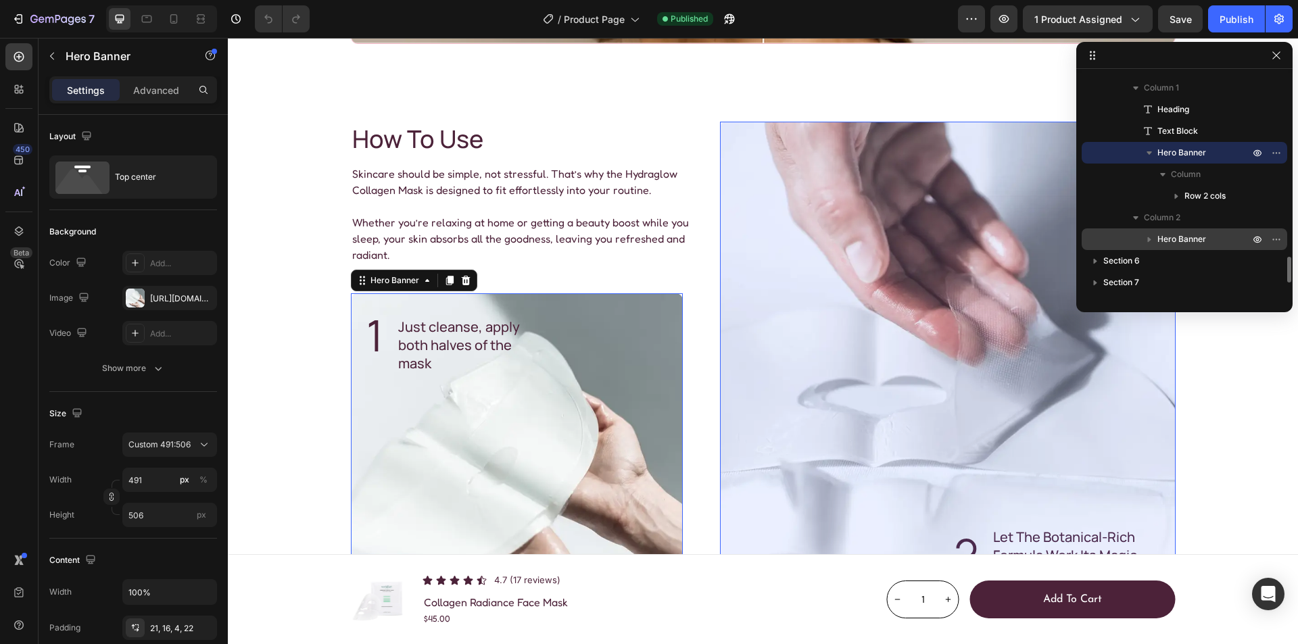
click at [1198, 236] on span "Hero Banner" at bounding box center [1182, 240] width 49 height 14
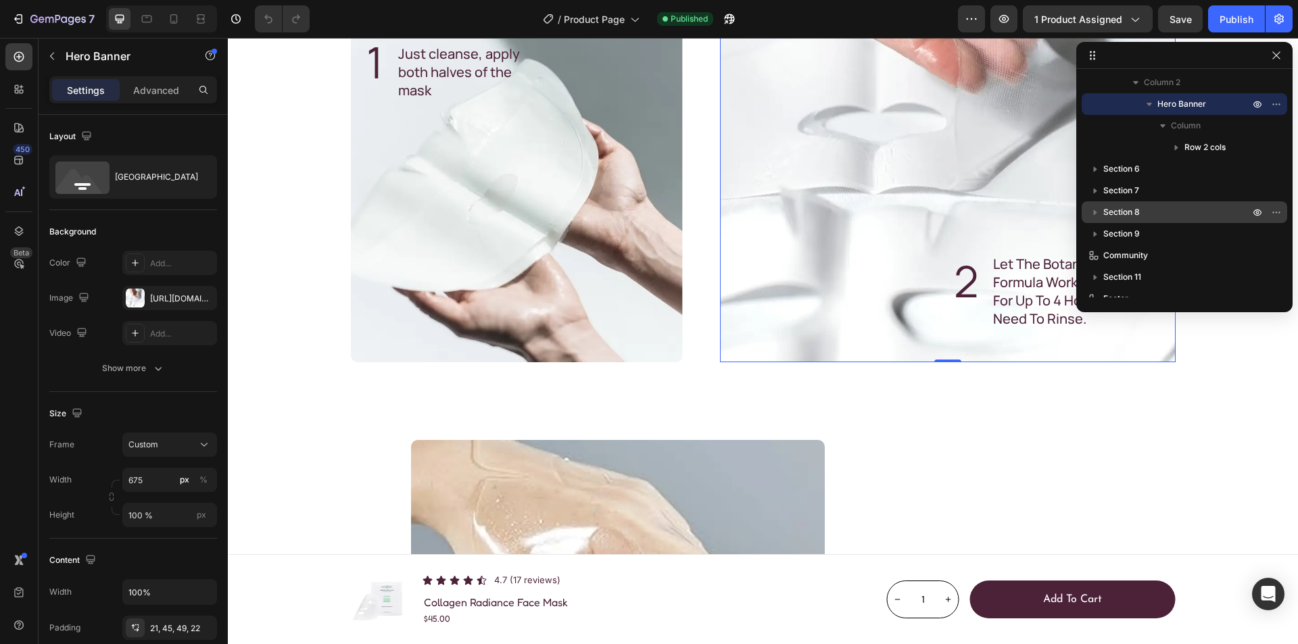
scroll to position [1724, 0]
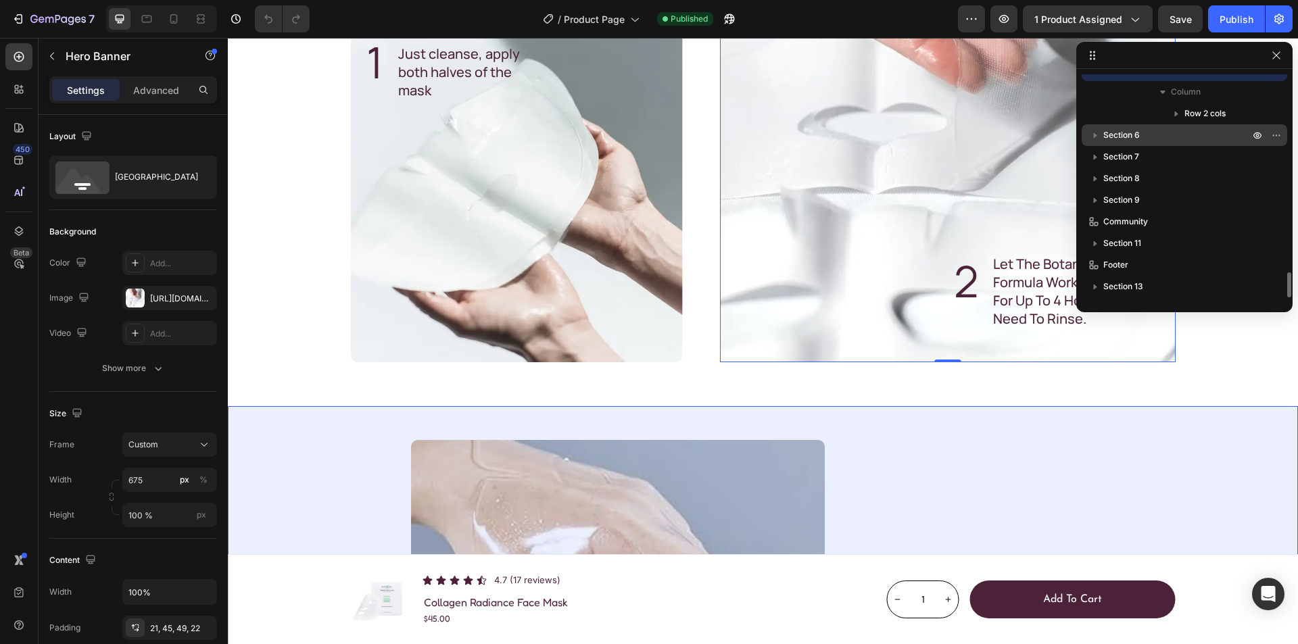
click at [1144, 139] on p "Section 6" at bounding box center [1178, 135] width 149 height 14
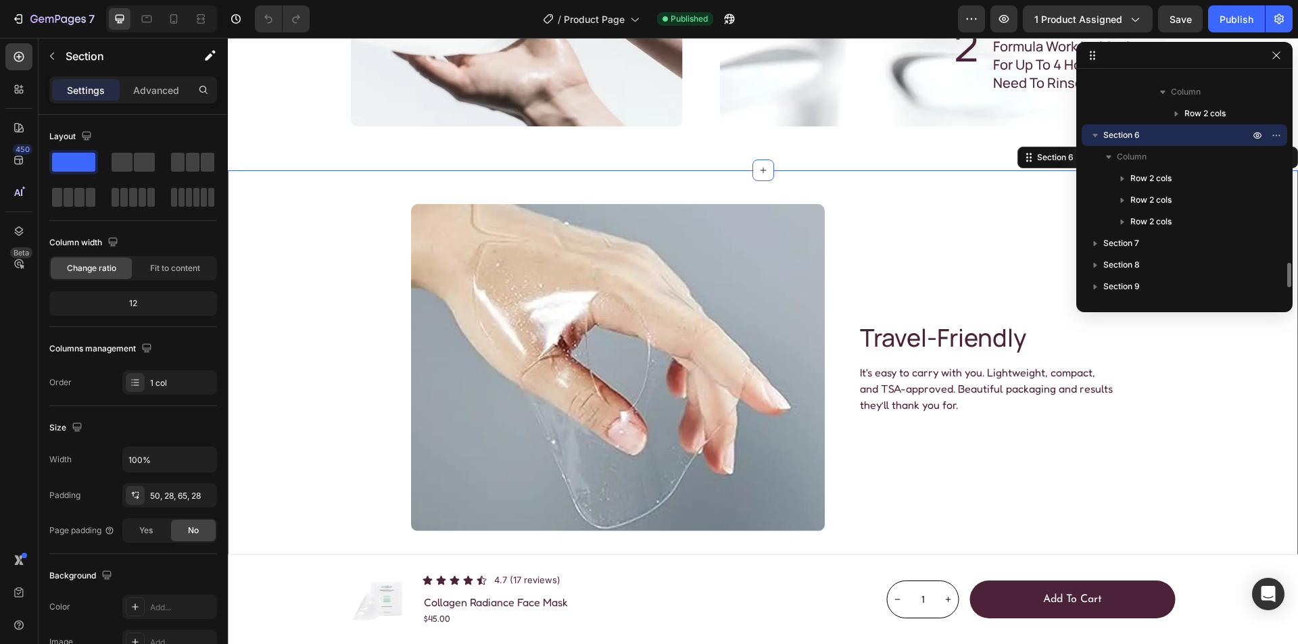
scroll to position [2753, 0]
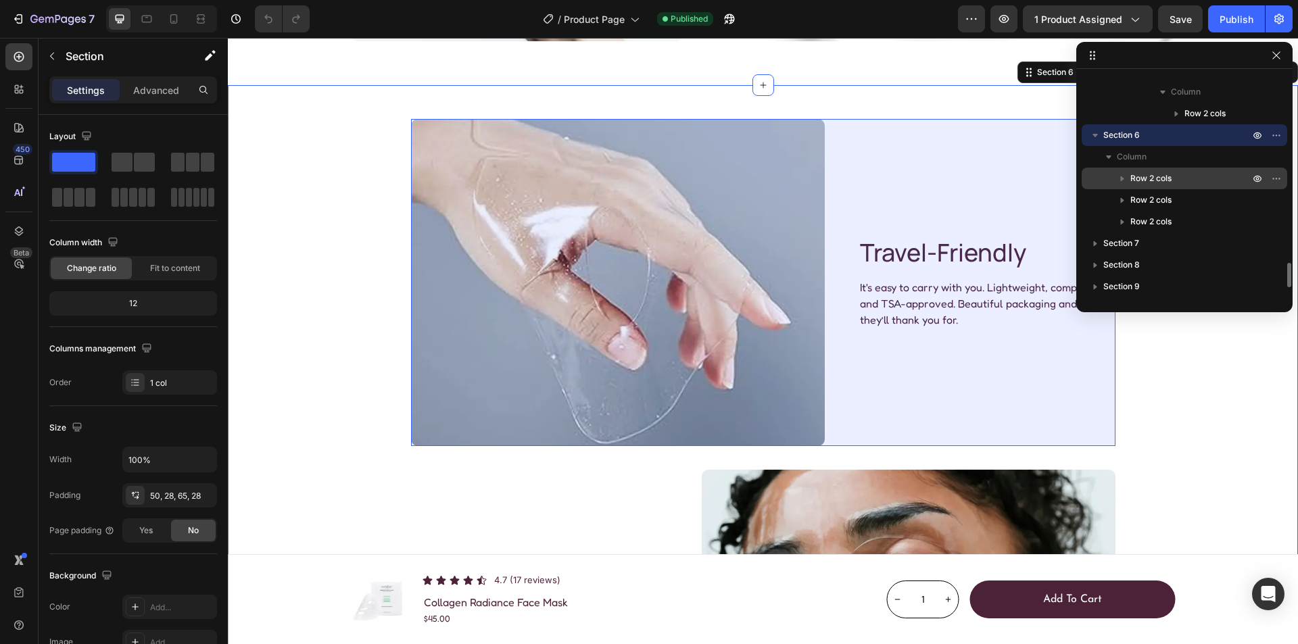
click at [1164, 176] on span "Row 2 cols" at bounding box center [1151, 179] width 41 height 14
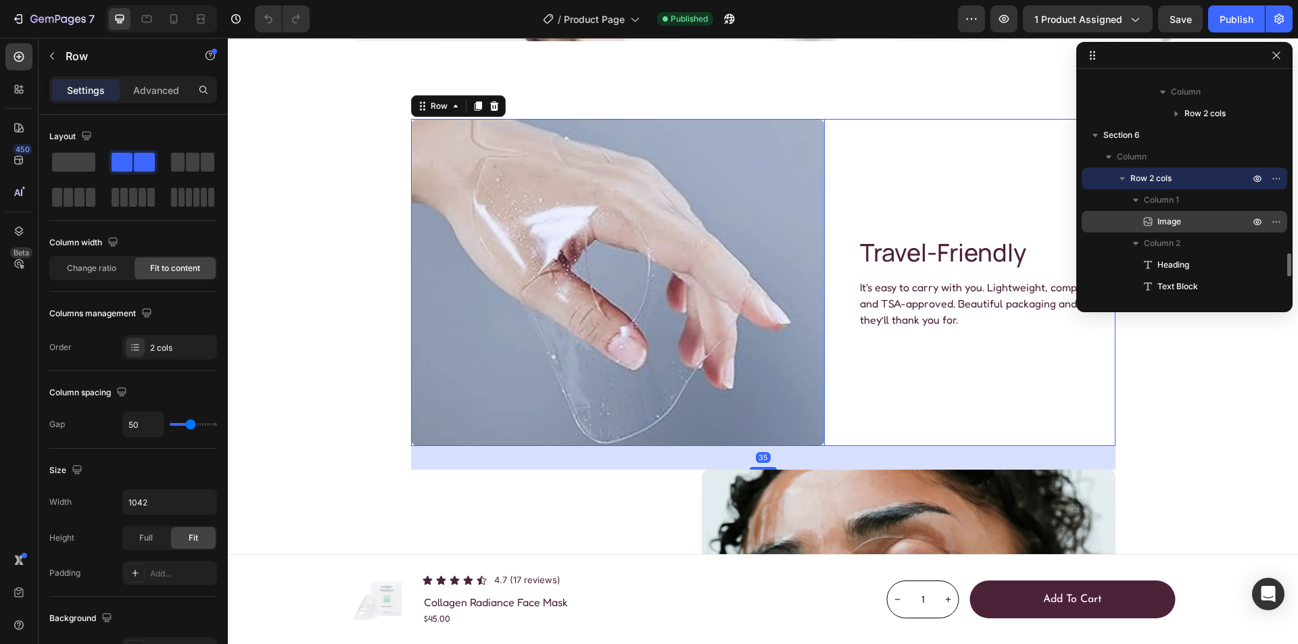
click at [1183, 218] on p "Image" at bounding box center [1188, 222] width 95 height 14
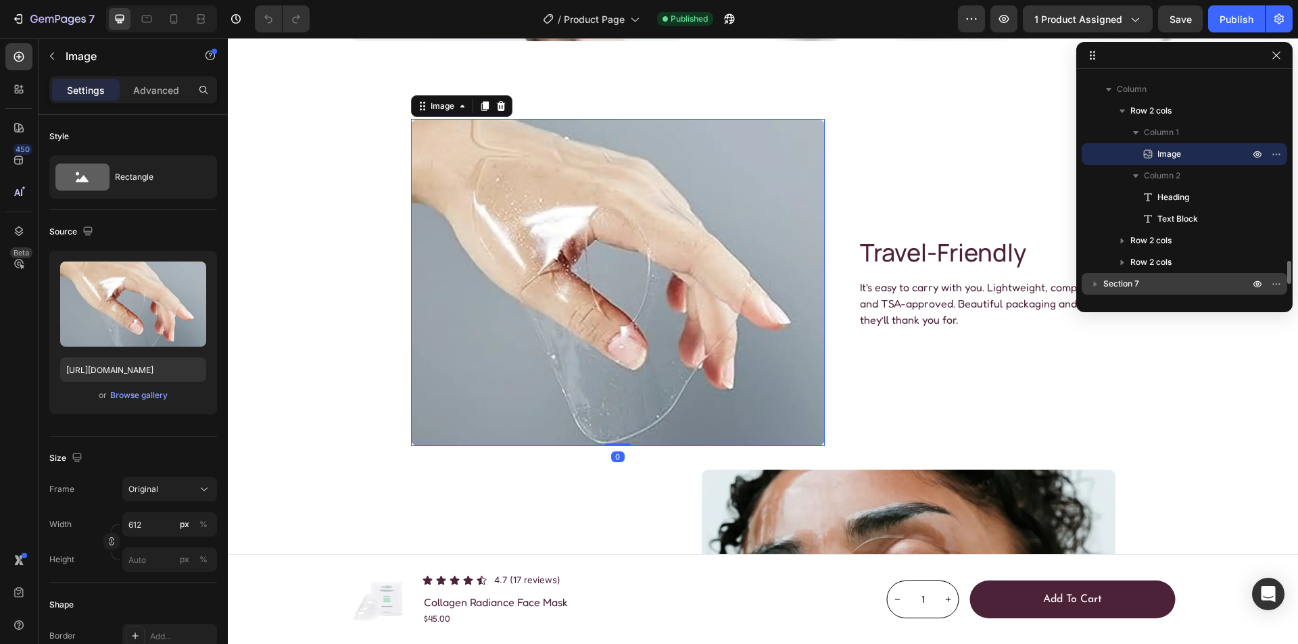
scroll to position [1860, 0]
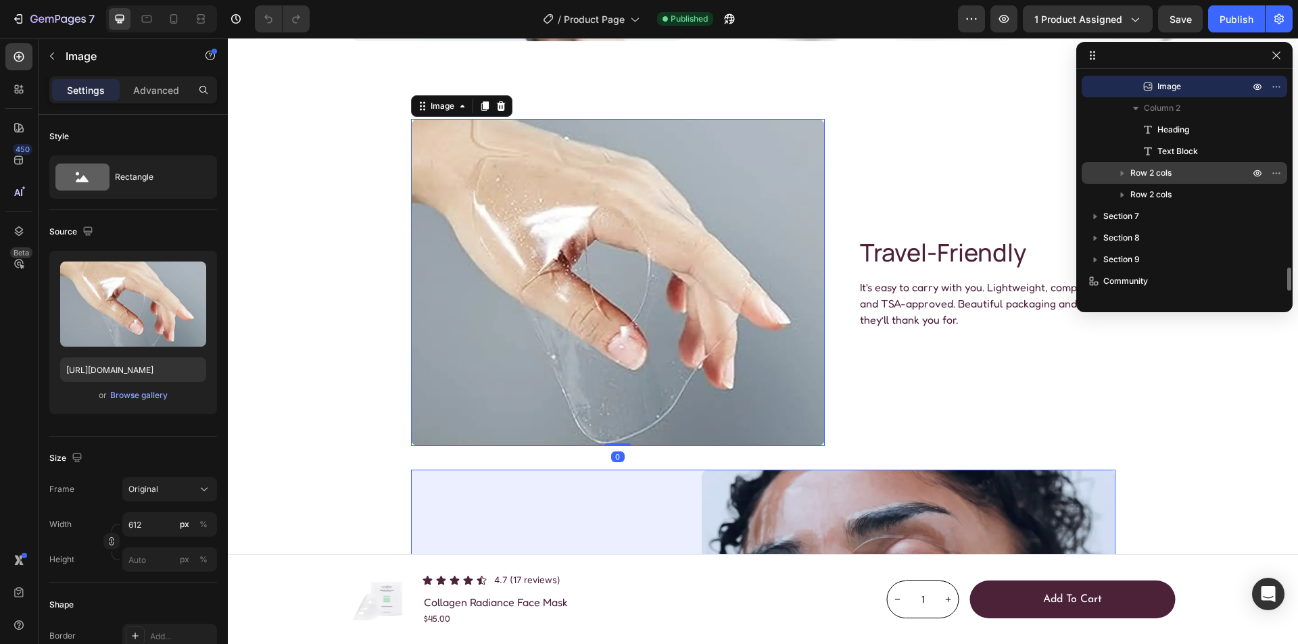
click at [1193, 172] on p "Row 2 cols" at bounding box center [1192, 173] width 122 height 14
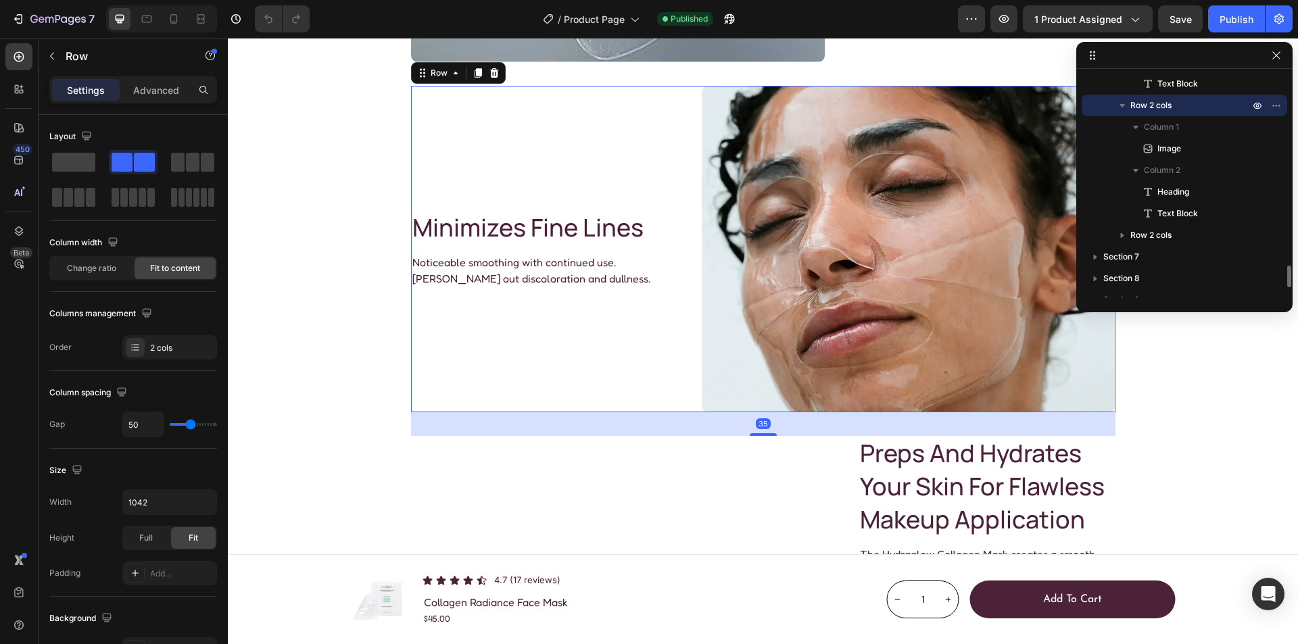
scroll to position [3138, 0]
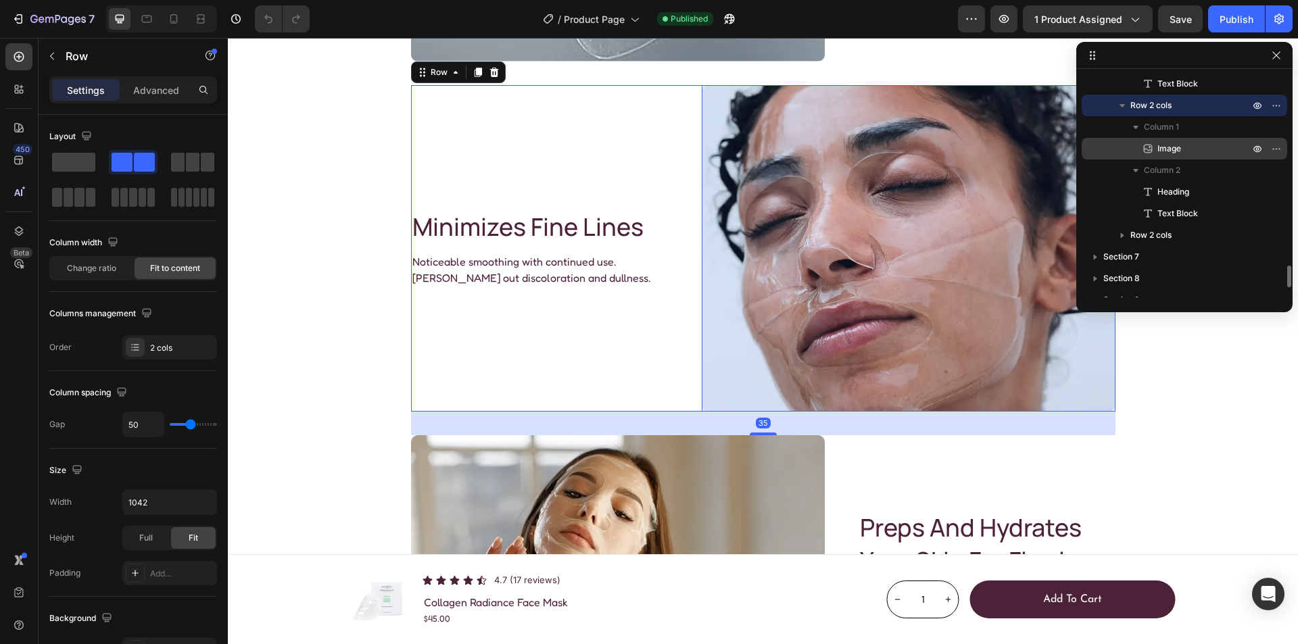
click at [1193, 145] on p "Image" at bounding box center [1188, 149] width 95 height 14
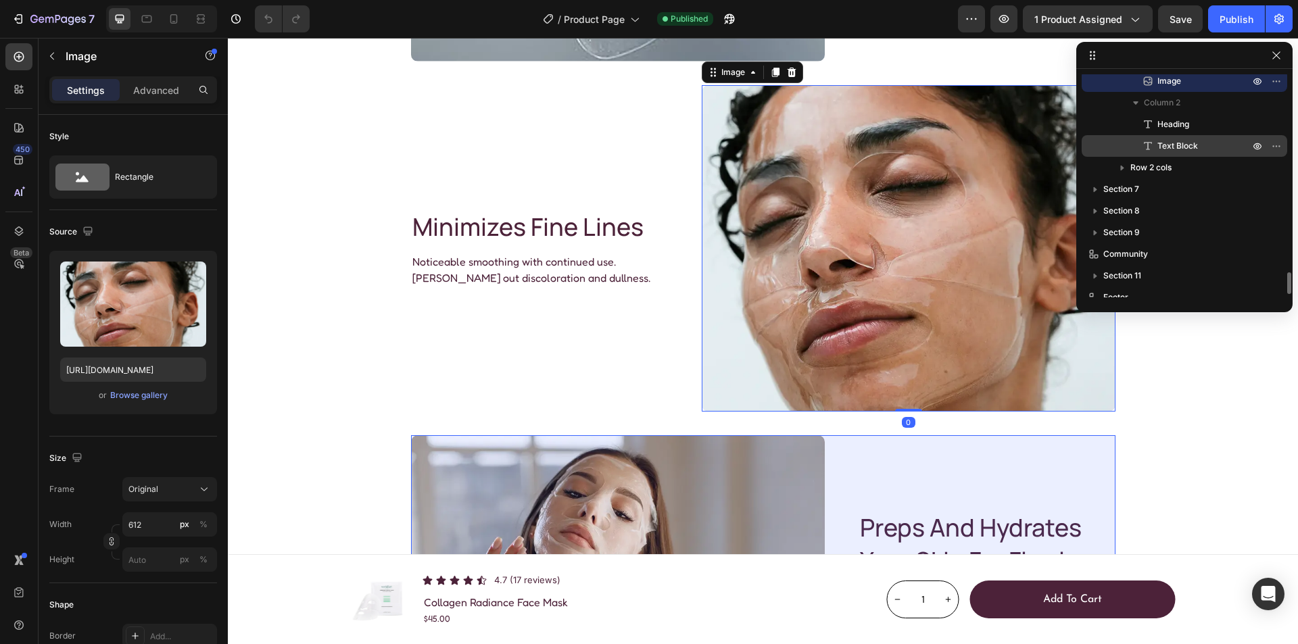
scroll to position [2027, 0]
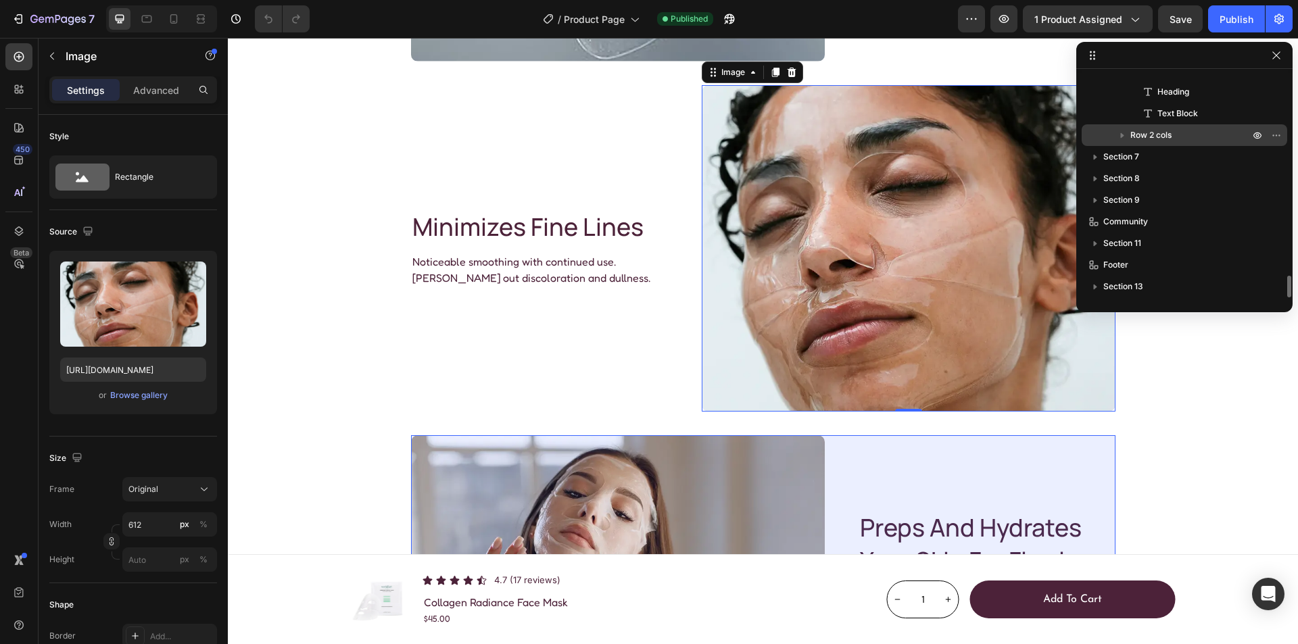
click at [1191, 137] on p "Row 2 cols" at bounding box center [1192, 135] width 122 height 14
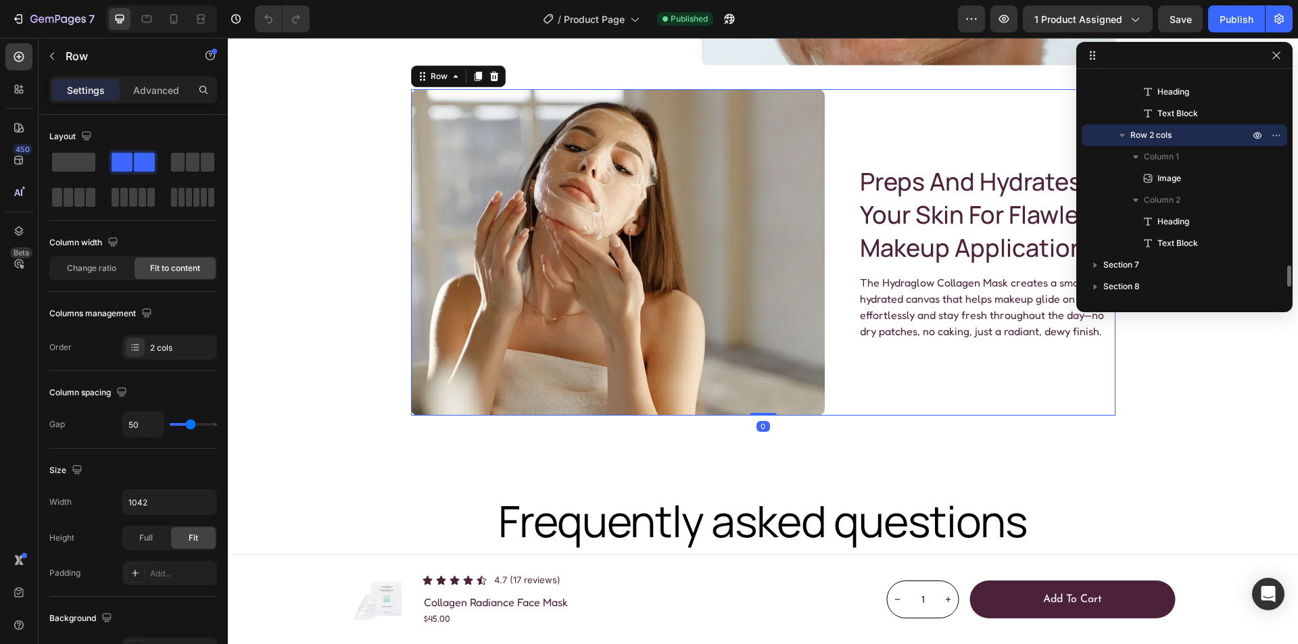
scroll to position [3488, 0]
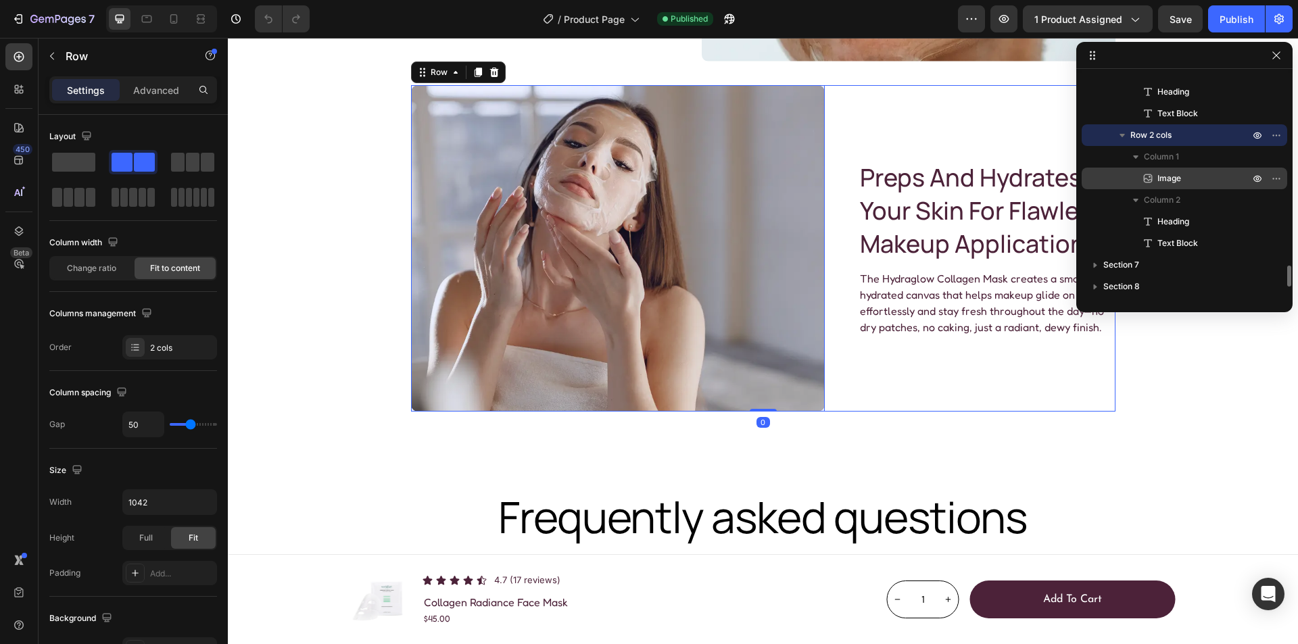
click at [1183, 174] on p "Image" at bounding box center [1188, 179] width 95 height 14
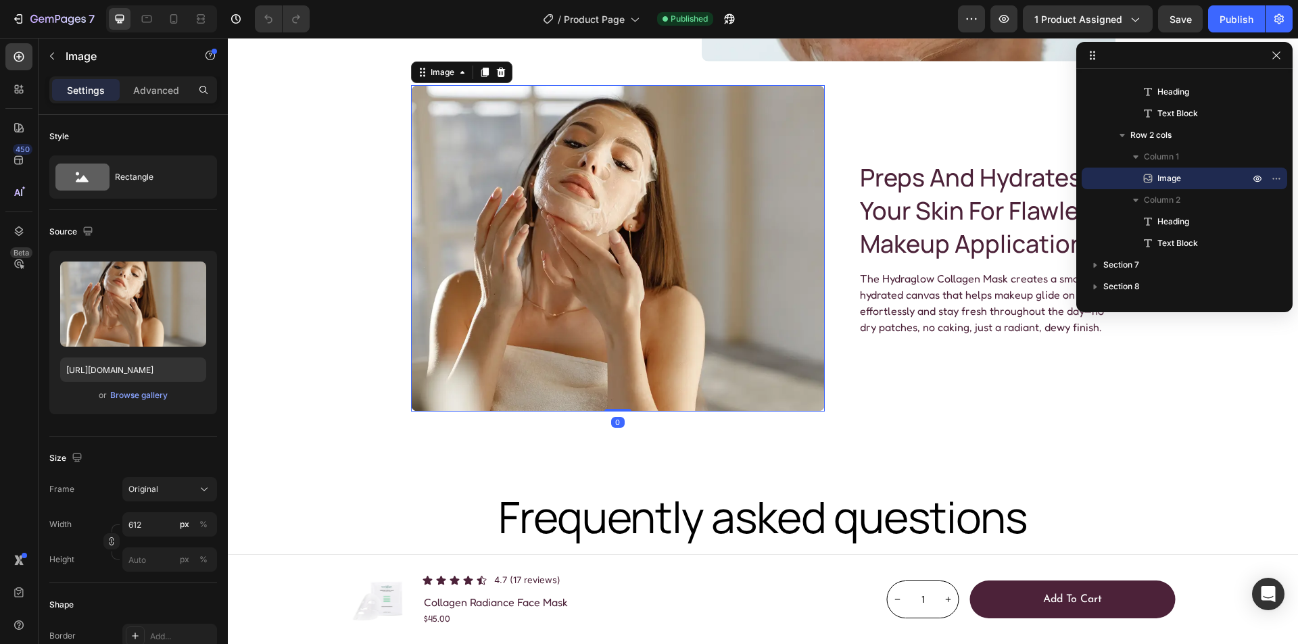
scroll to position [2135, 0]
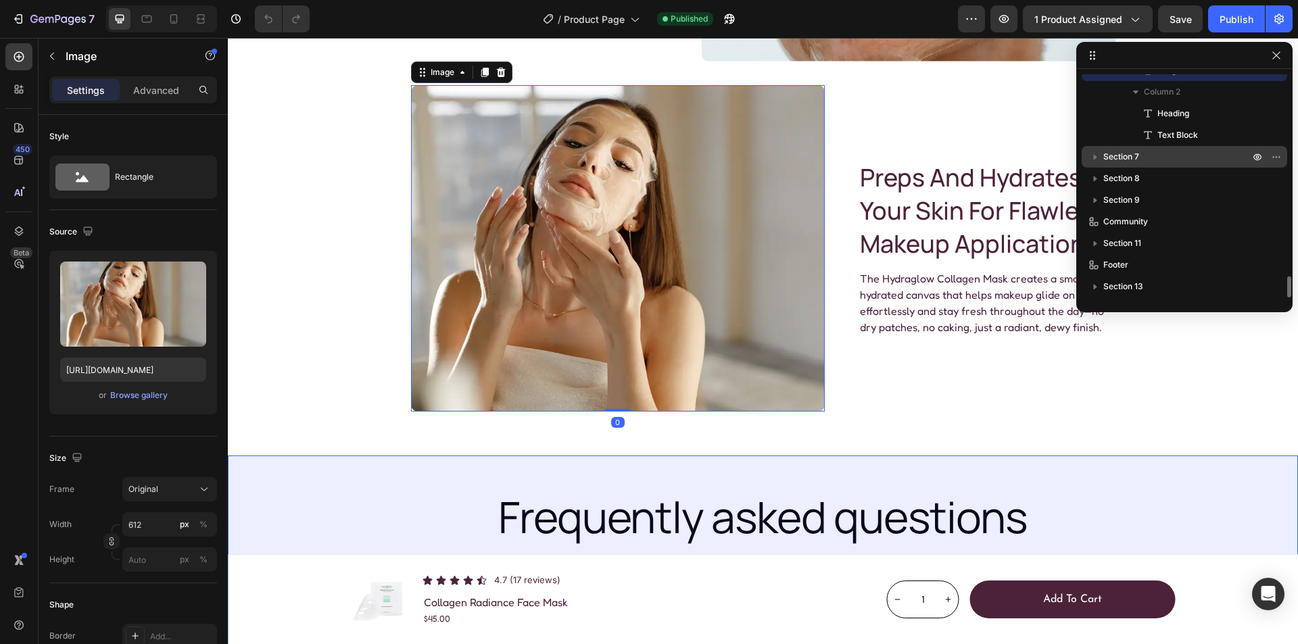
click at [1188, 160] on p "Section 7" at bounding box center [1178, 157] width 149 height 14
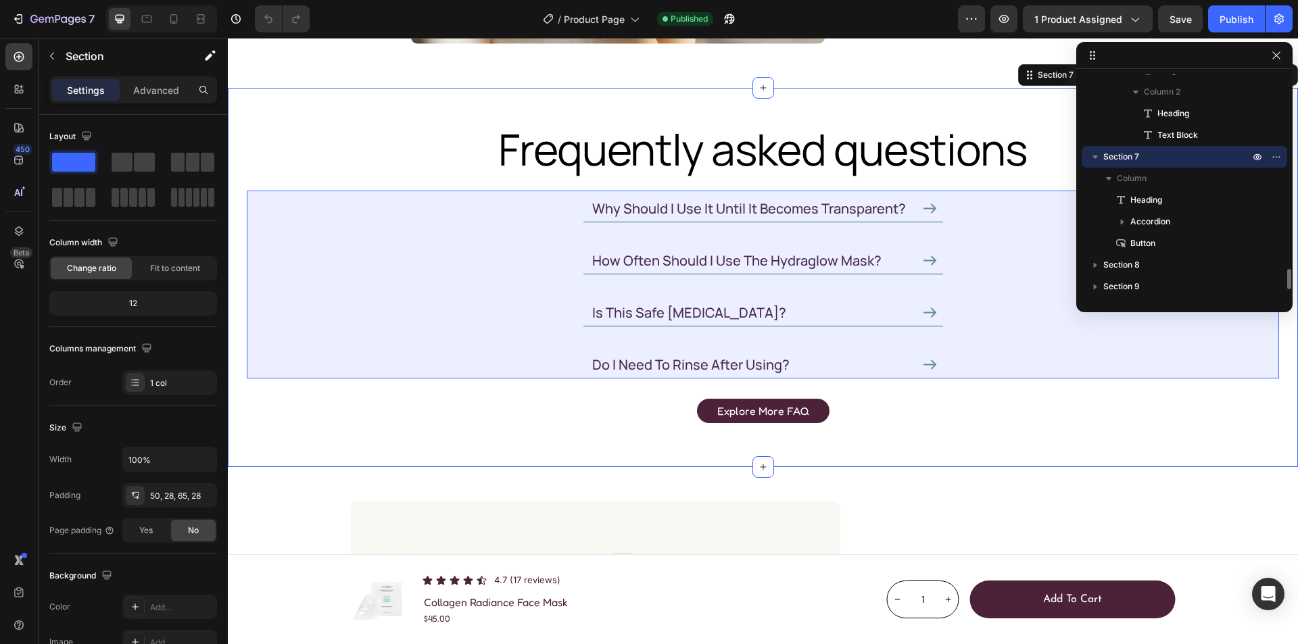
scroll to position [3858, 0]
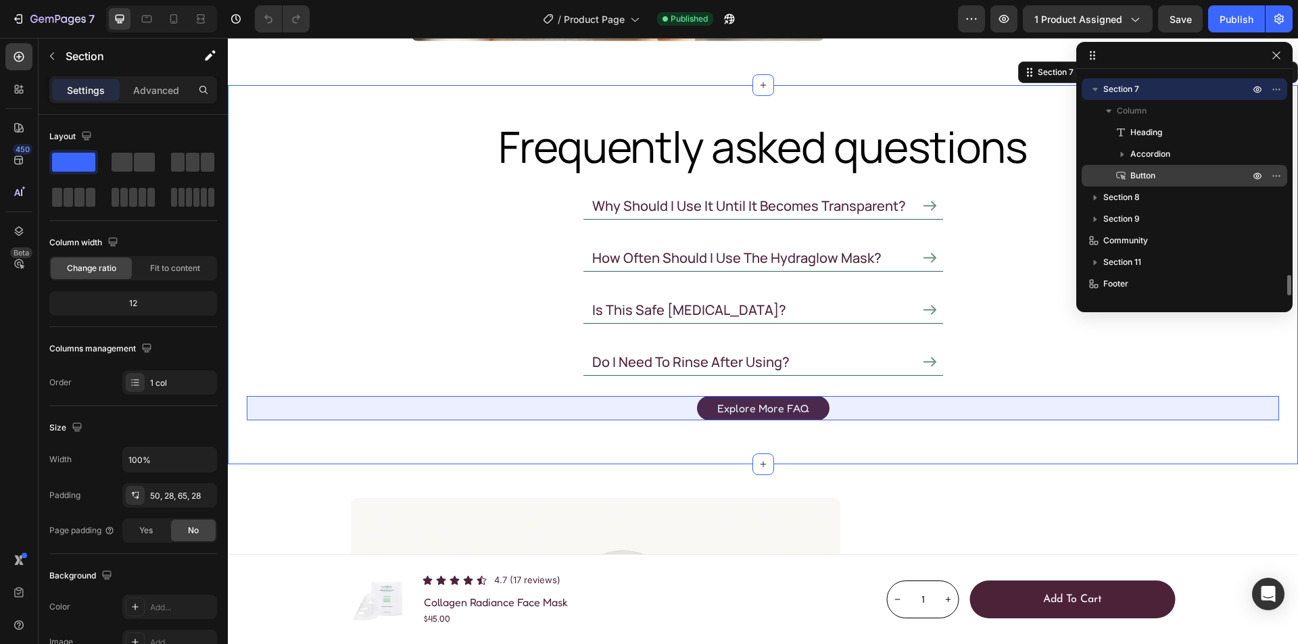
click at [1182, 181] on p "Button" at bounding box center [1175, 176] width 122 height 14
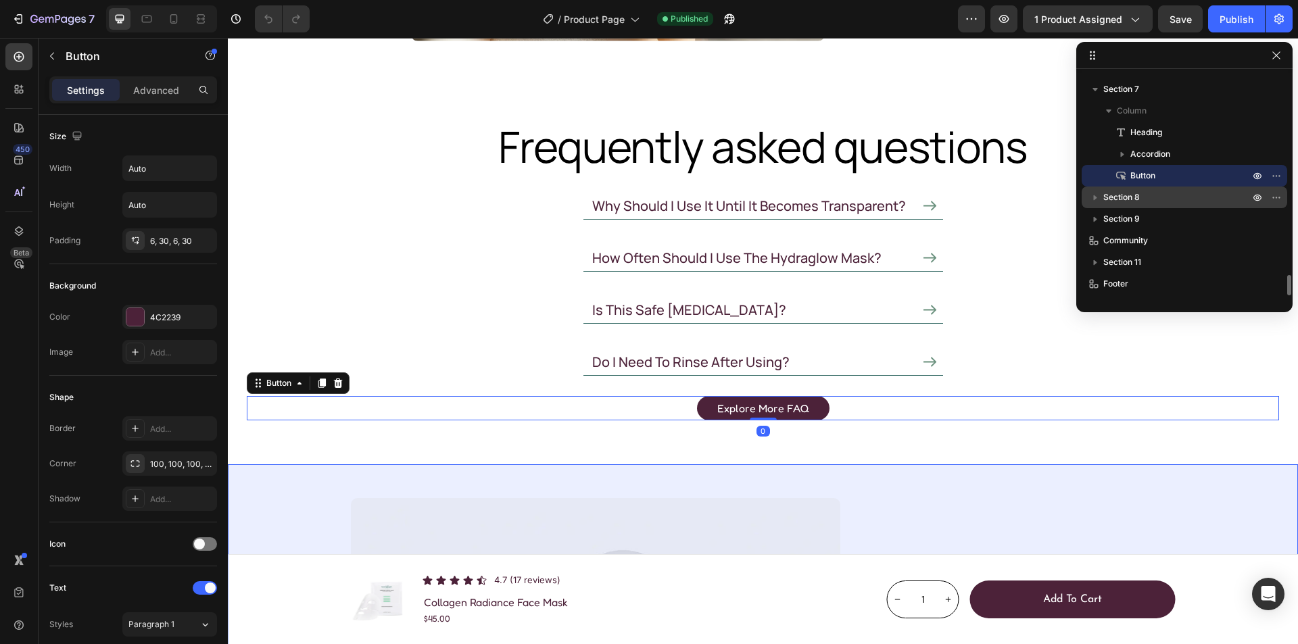
click at [1171, 196] on p "Section 8" at bounding box center [1178, 198] width 149 height 14
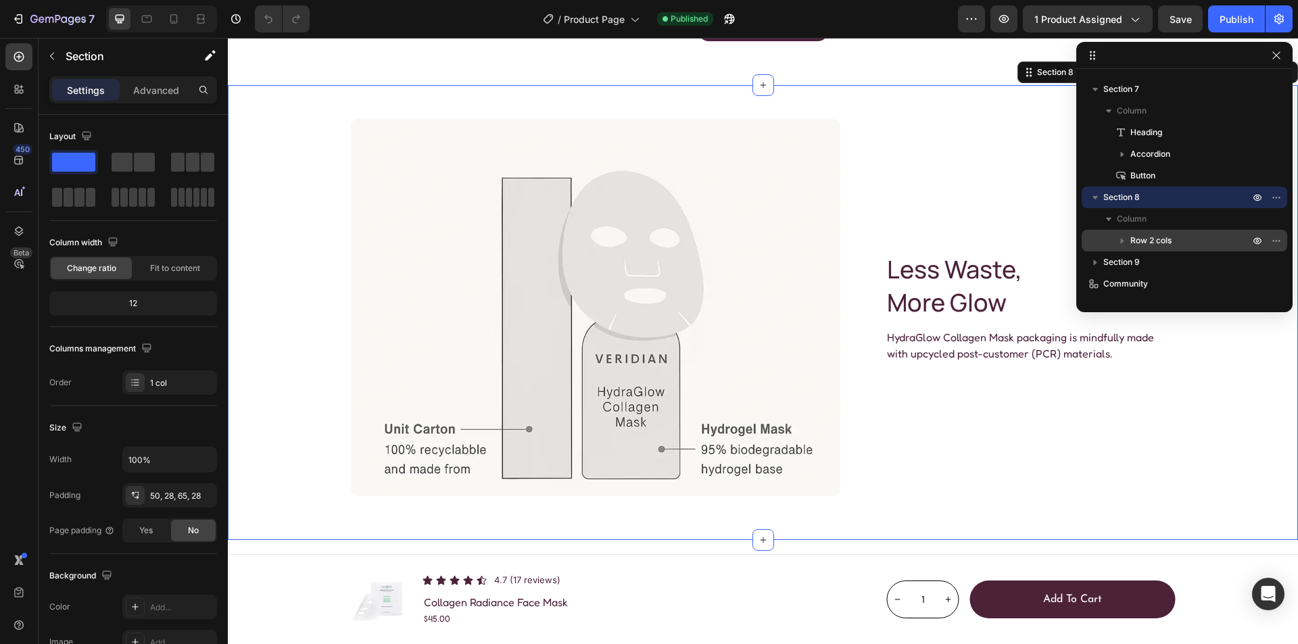
scroll to position [2265, 0]
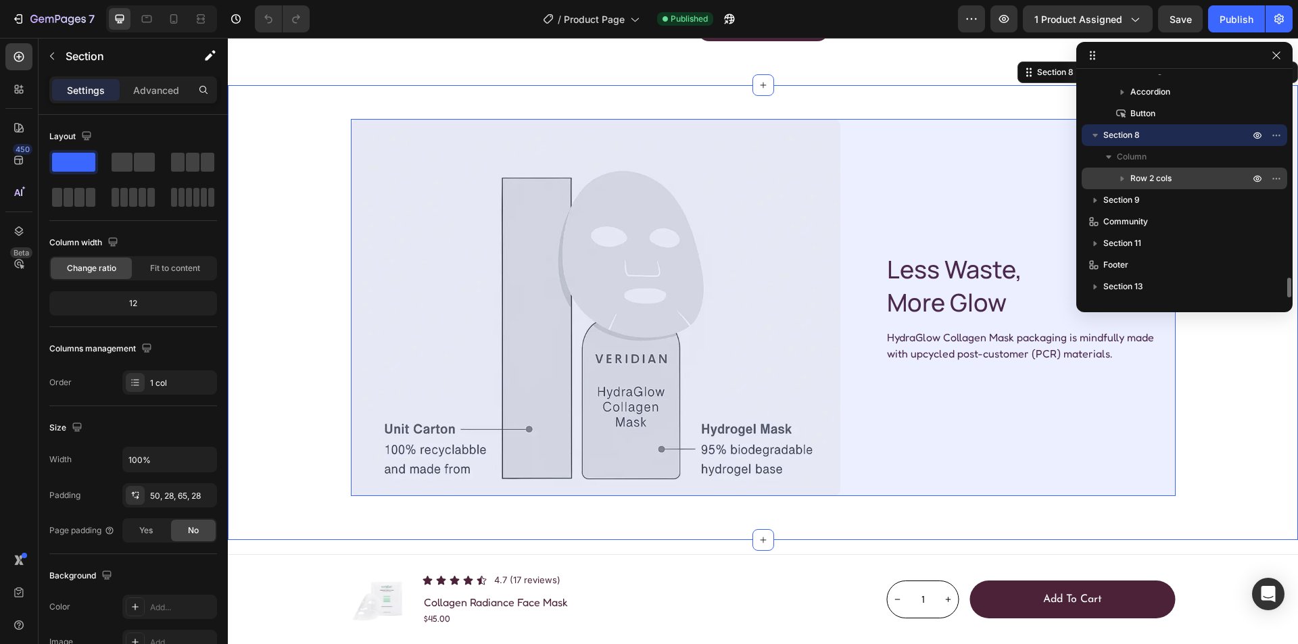
click at [1181, 176] on p "Row 2 cols" at bounding box center [1192, 179] width 122 height 14
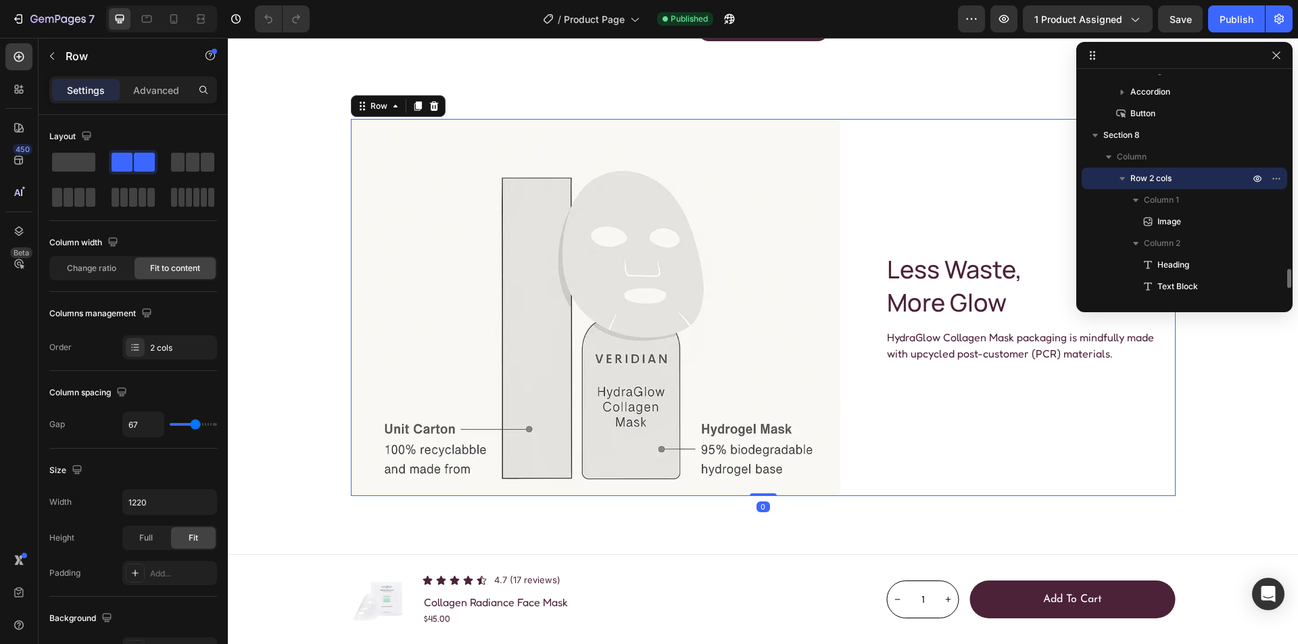
scroll to position [2333, 0]
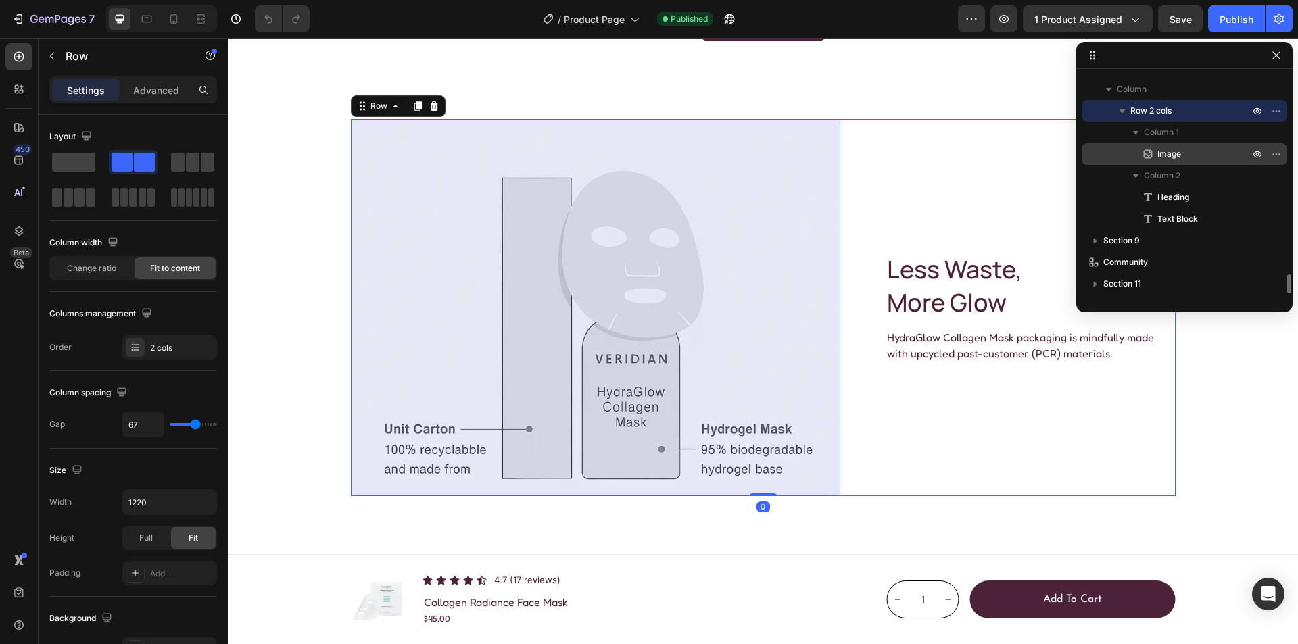
click at [1188, 154] on p "Image" at bounding box center [1188, 154] width 95 height 14
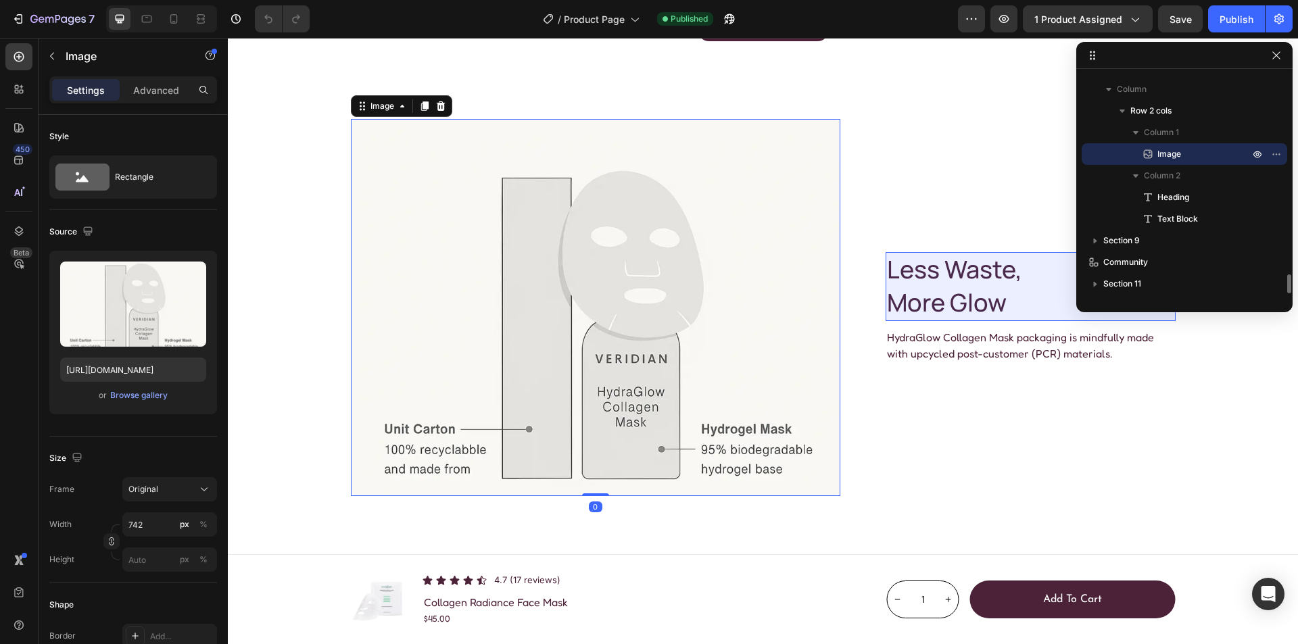
scroll to position [2374, 0]
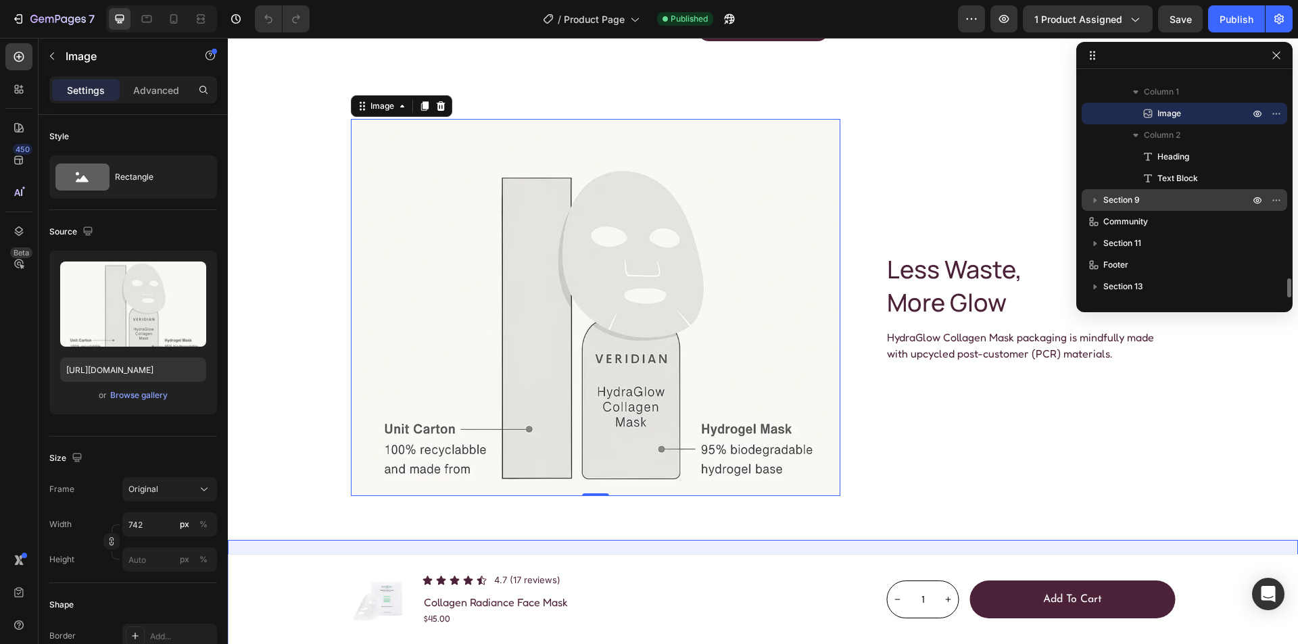
click at [1179, 196] on p "Section 9" at bounding box center [1178, 200] width 149 height 14
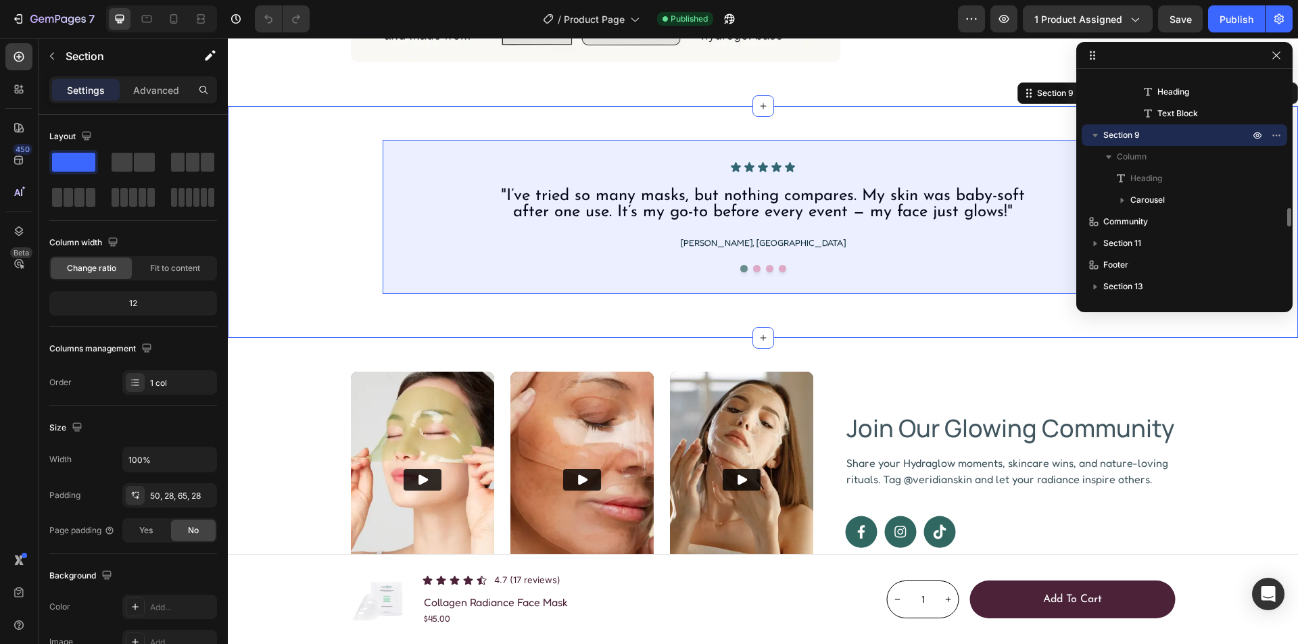
scroll to position [4693, 0]
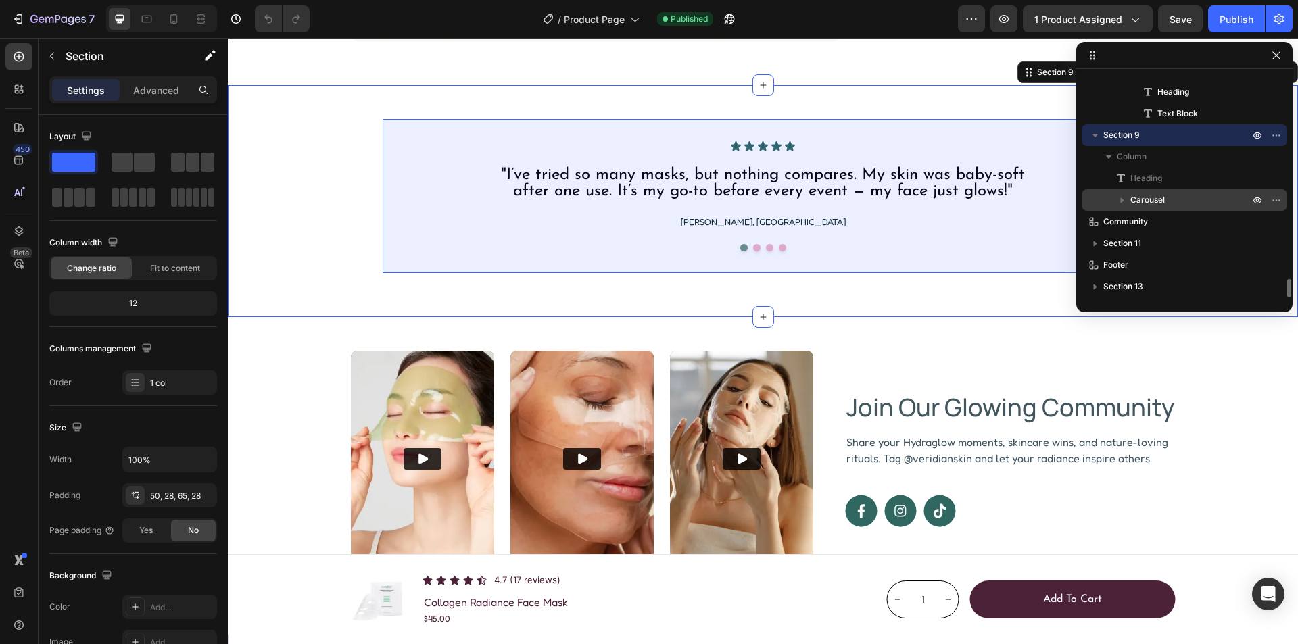
click at [1181, 193] on div "Carousel" at bounding box center [1184, 200] width 195 height 22
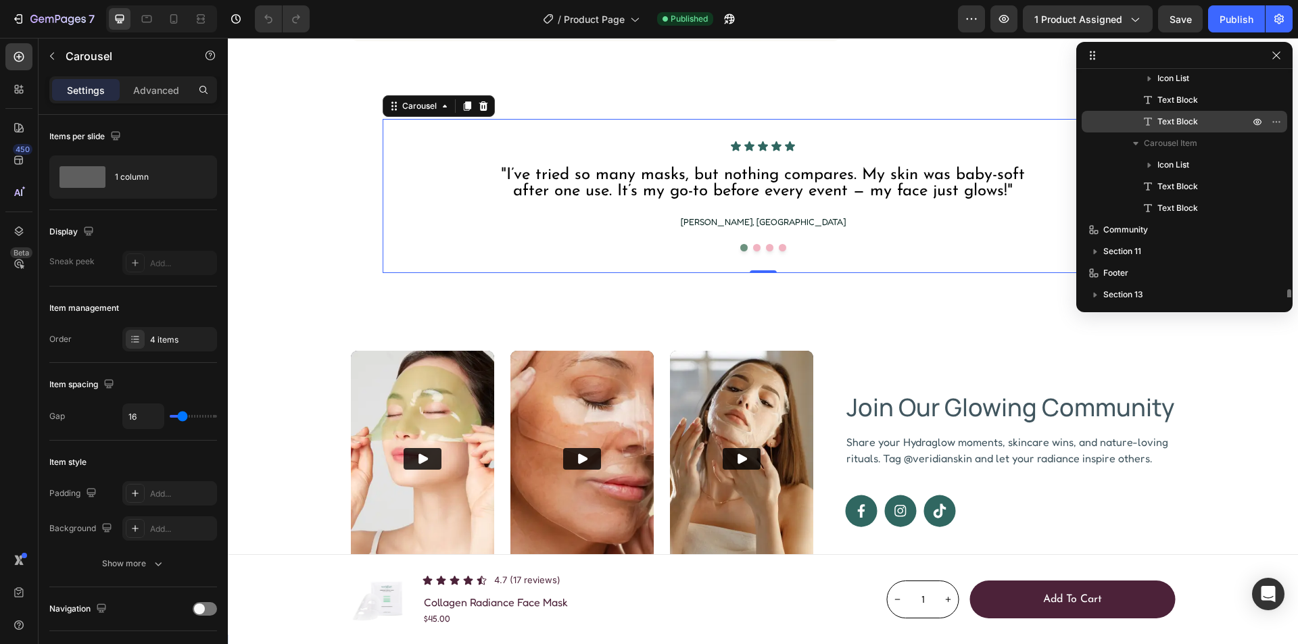
scroll to position [2785, 0]
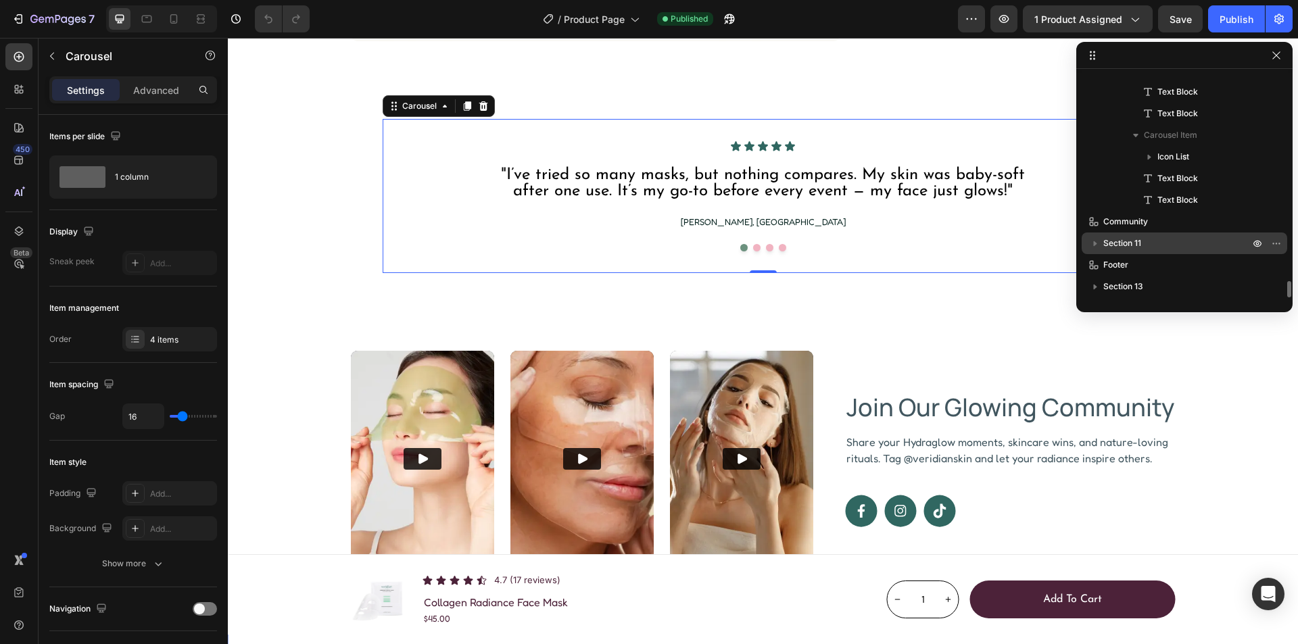
click at [1178, 238] on p "Section 11" at bounding box center [1178, 244] width 149 height 14
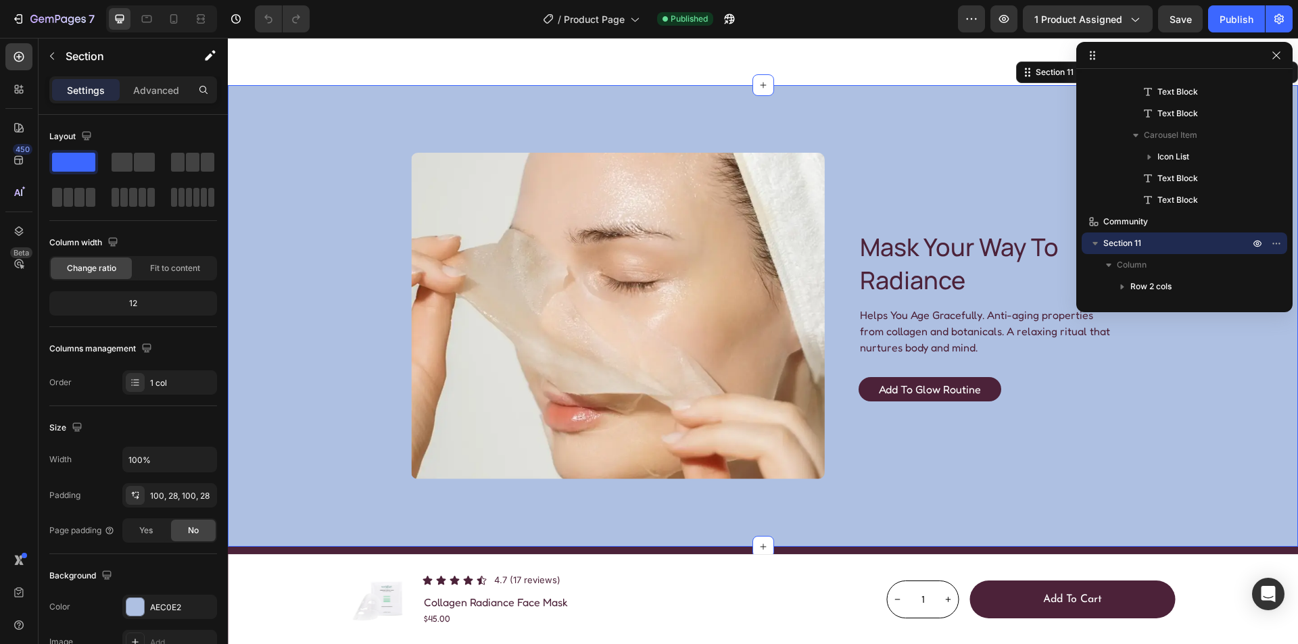
scroll to position [2828, 0]
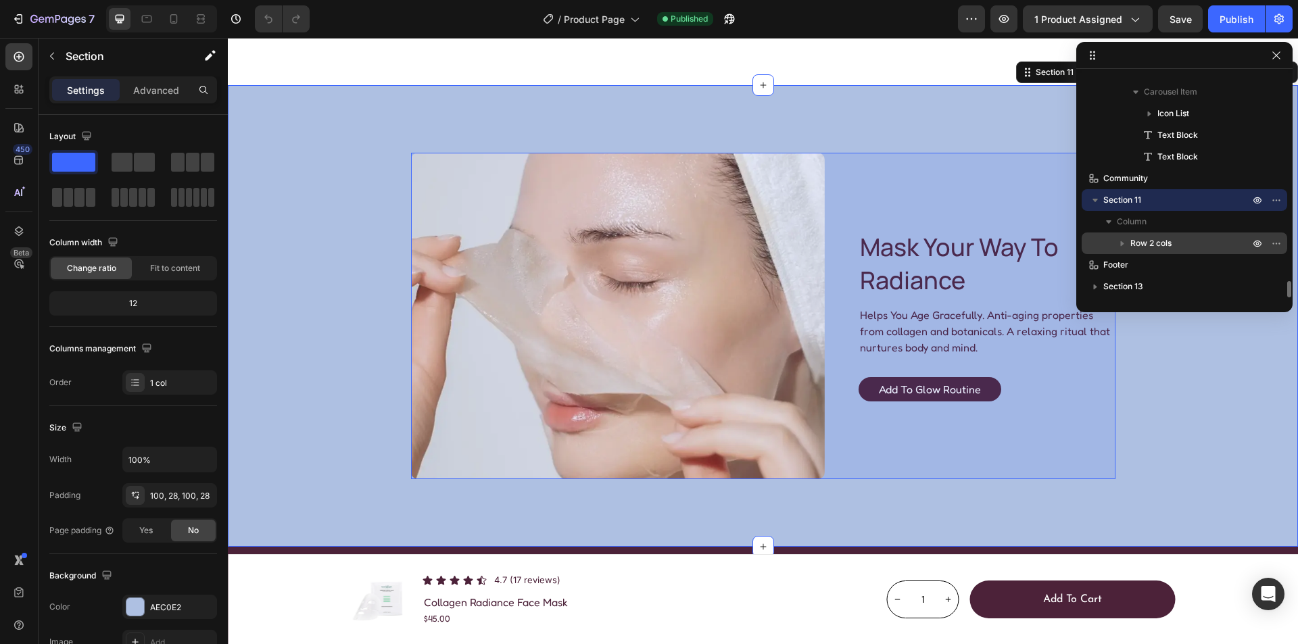
click at [1183, 241] on p "Row 2 cols" at bounding box center [1192, 244] width 122 height 14
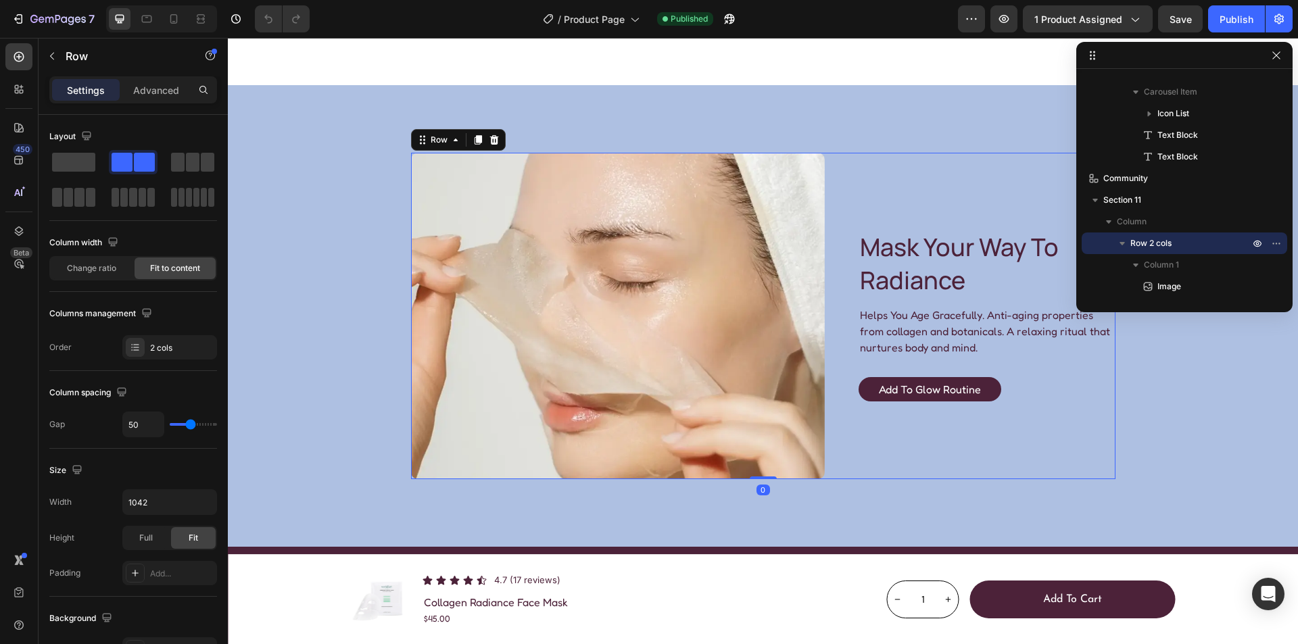
scroll to position [2958, 0]
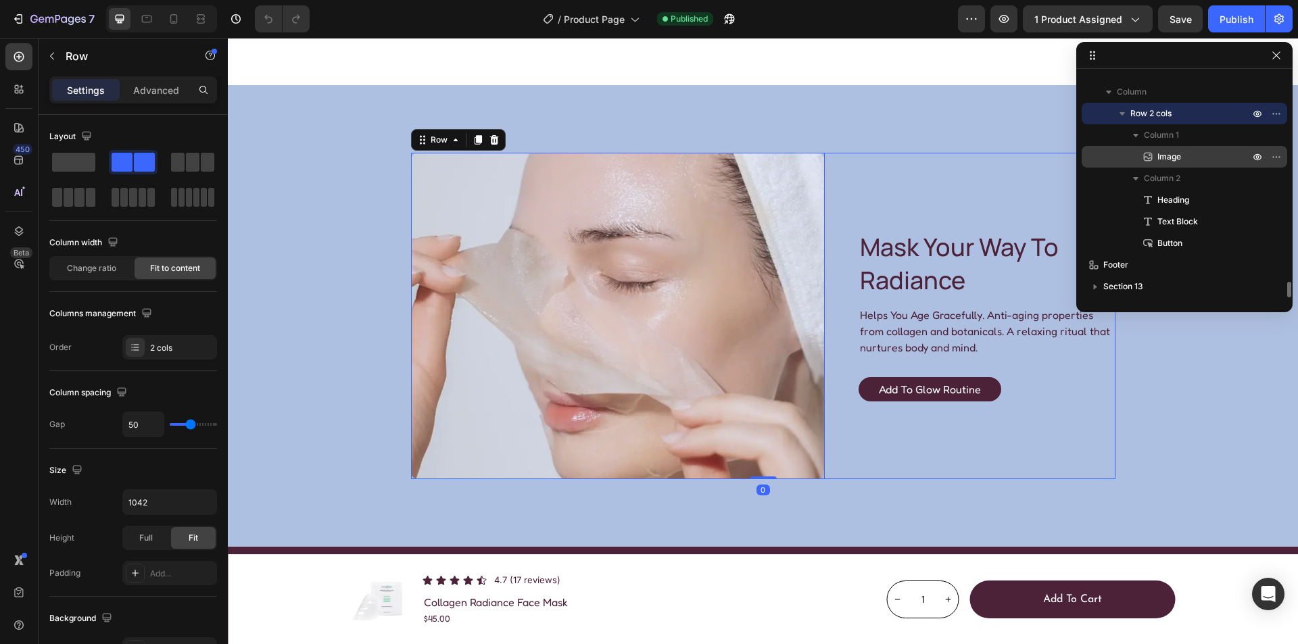
click at [1186, 162] on p "Image" at bounding box center [1188, 157] width 95 height 14
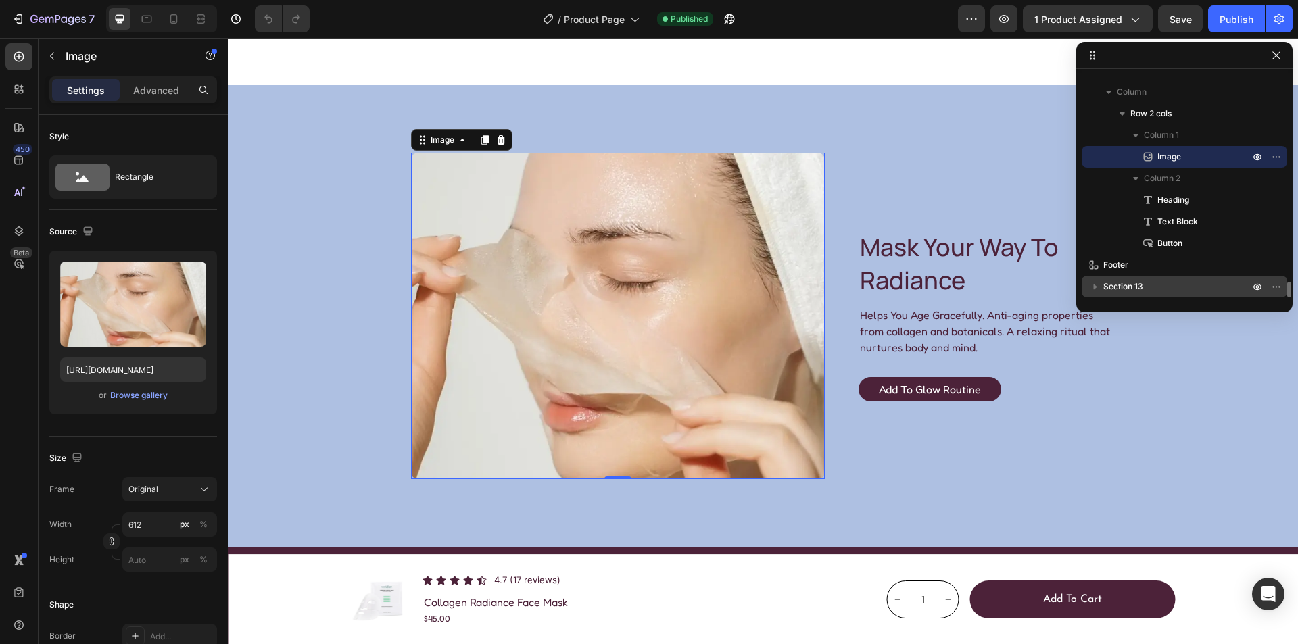
click at [1165, 283] on p "Section 13" at bounding box center [1178, 287] width 149 height 14
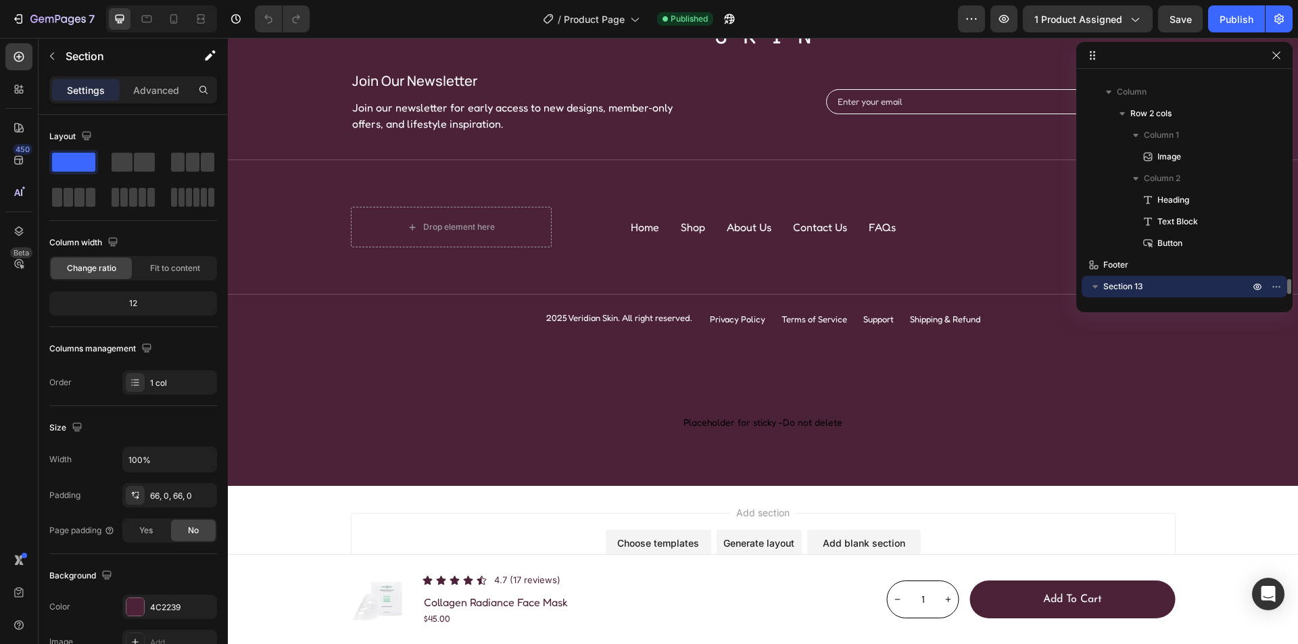
scroll to position [5924, 0]
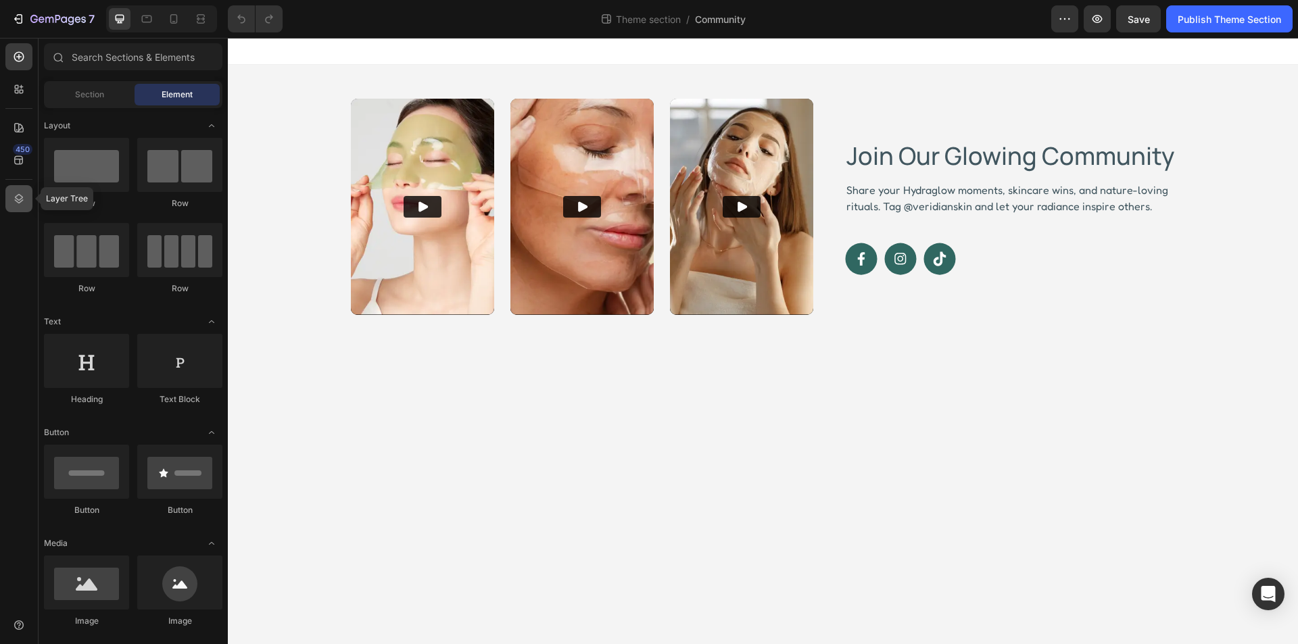
click at [18, 197] on icon at bounding box center [19, 199] width 14 height 14
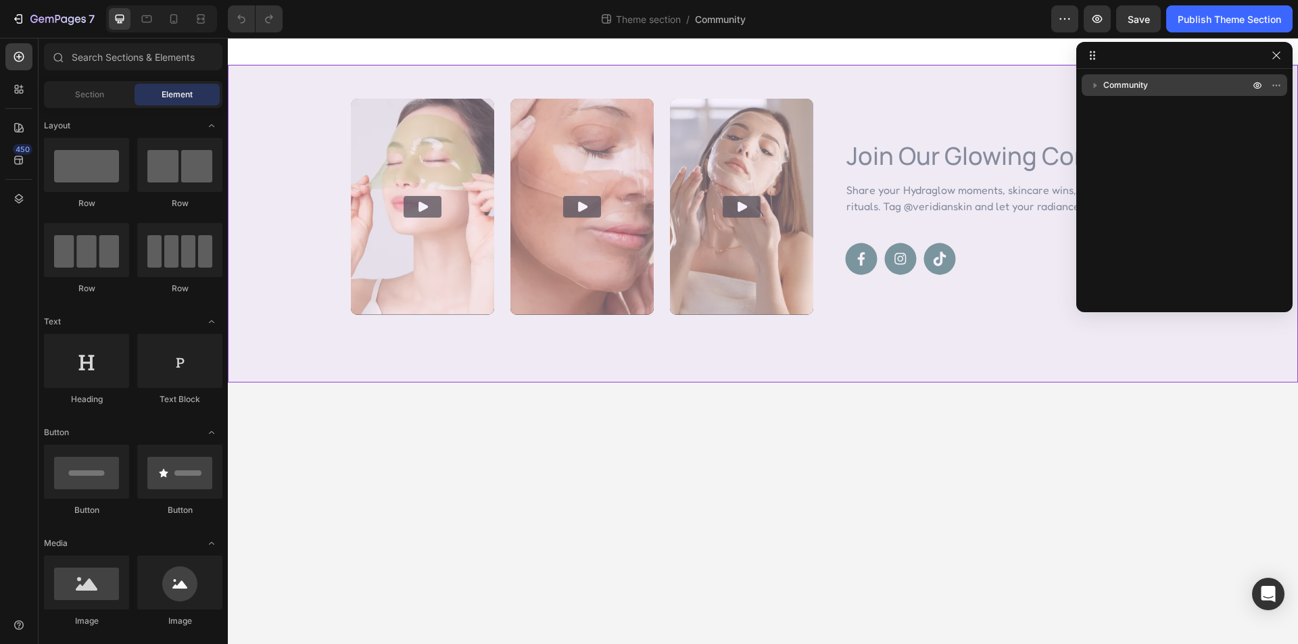
click at [1135, 82] on span "Community" at bounding box center [1126, 85] width 45 height 14
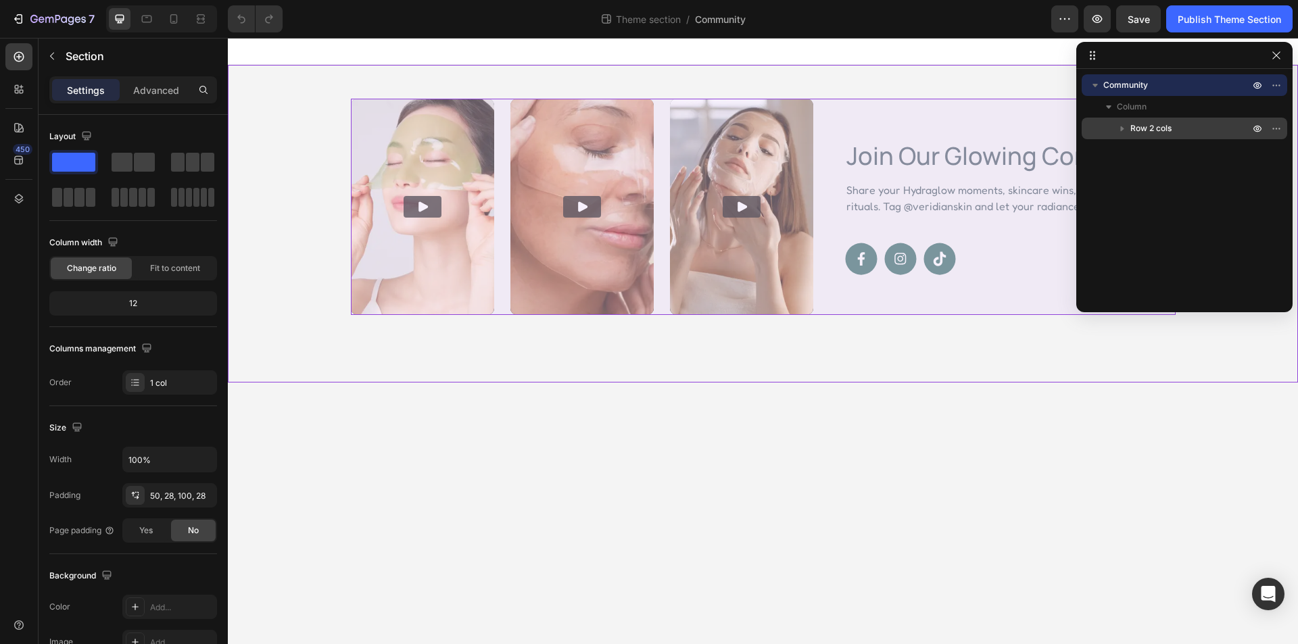
click at [1169, 129] on span "Row 2 cols" at bounding box center [1151, 129] width 41 height 14
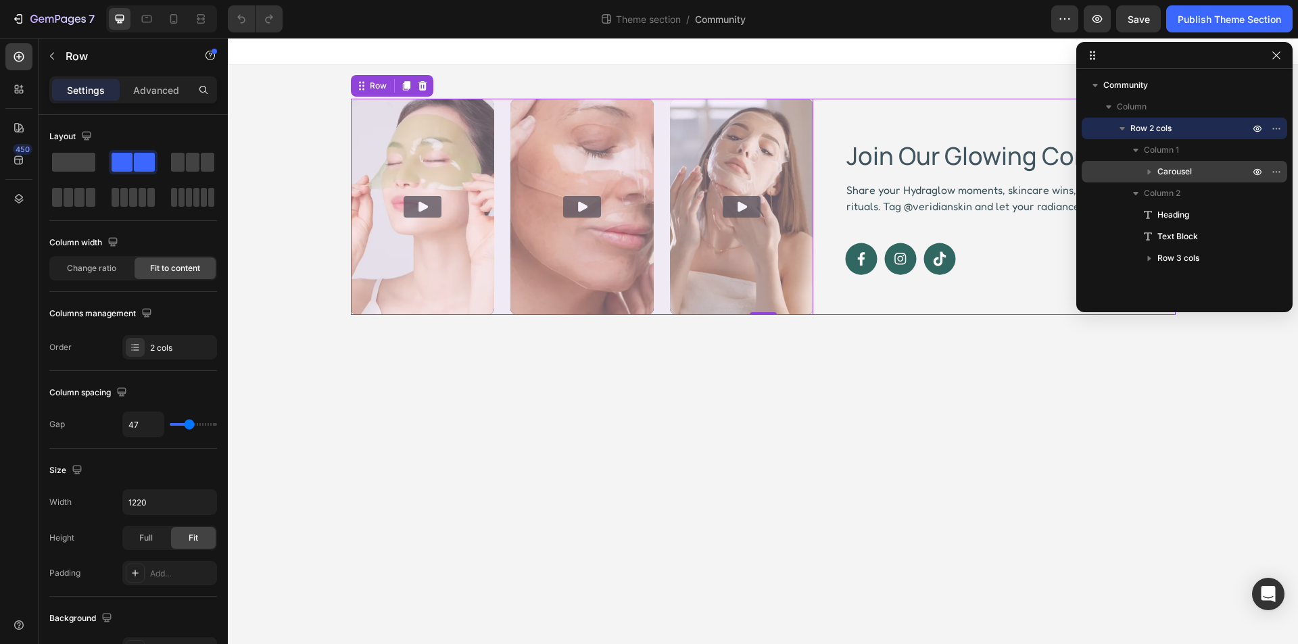
click at [1194, 170] on p "Carousel" at bounding box center [1205, 172] width 95 height 14
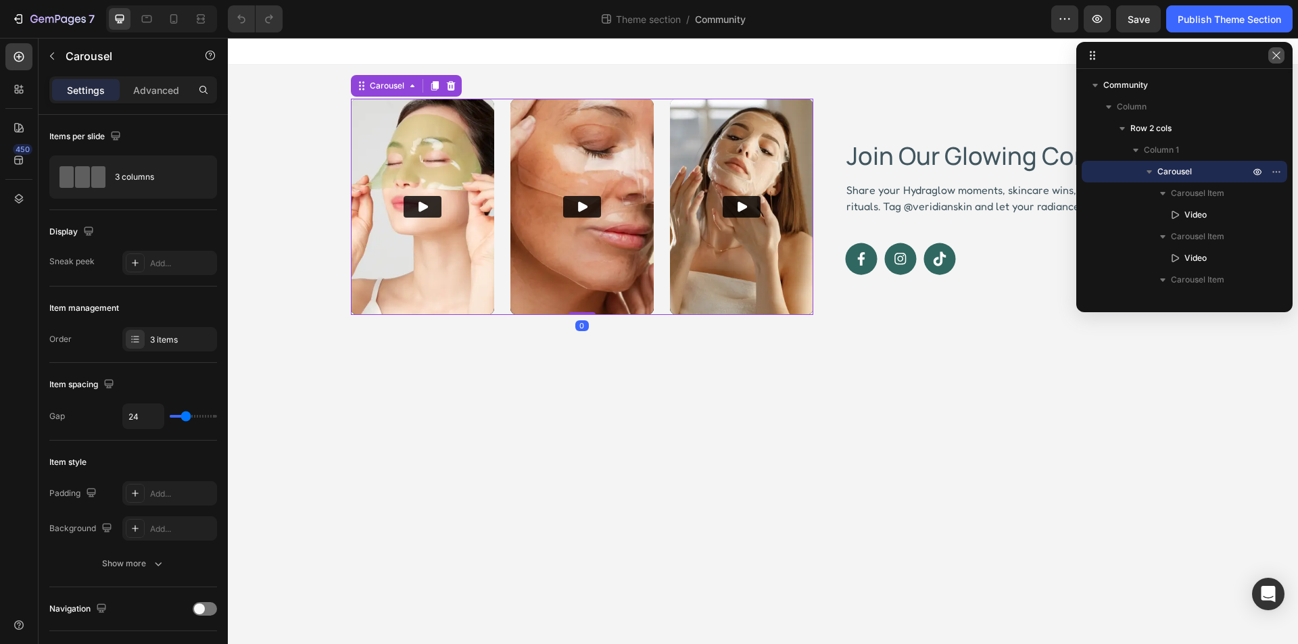
click at [1274, 55] on icon "button" at bounding box center [1276, 55] width 11 height 11
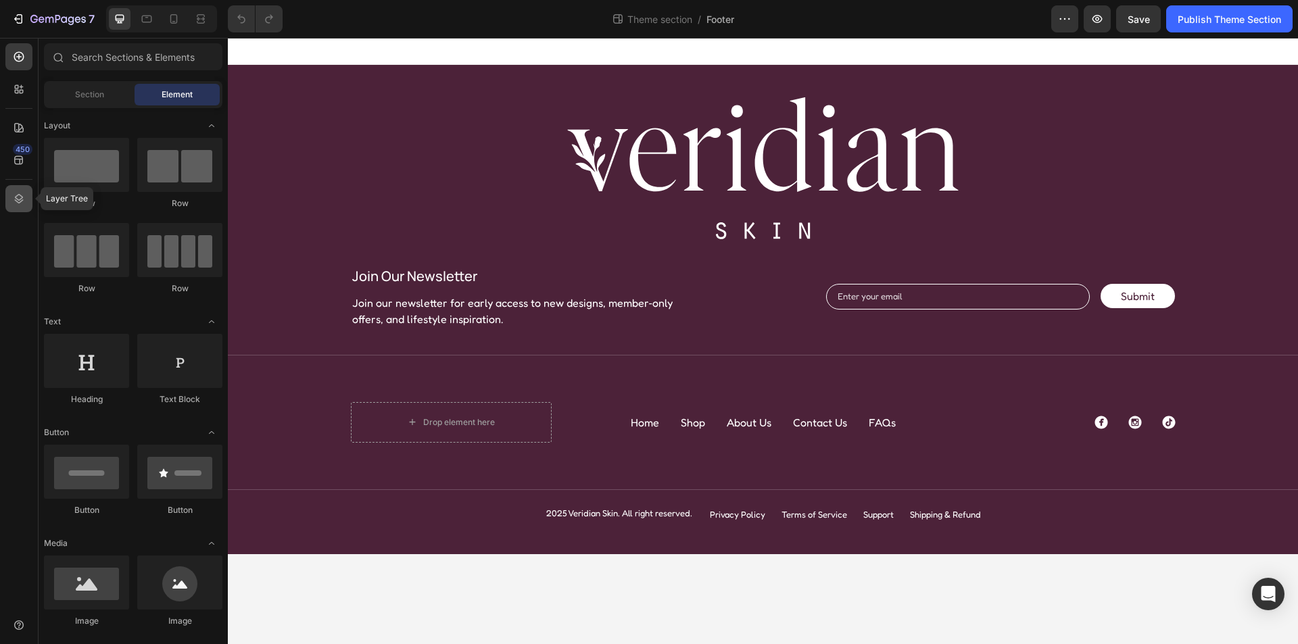
click at [22, 200] on icon at bounding box center [19, 198] width 9 height 9
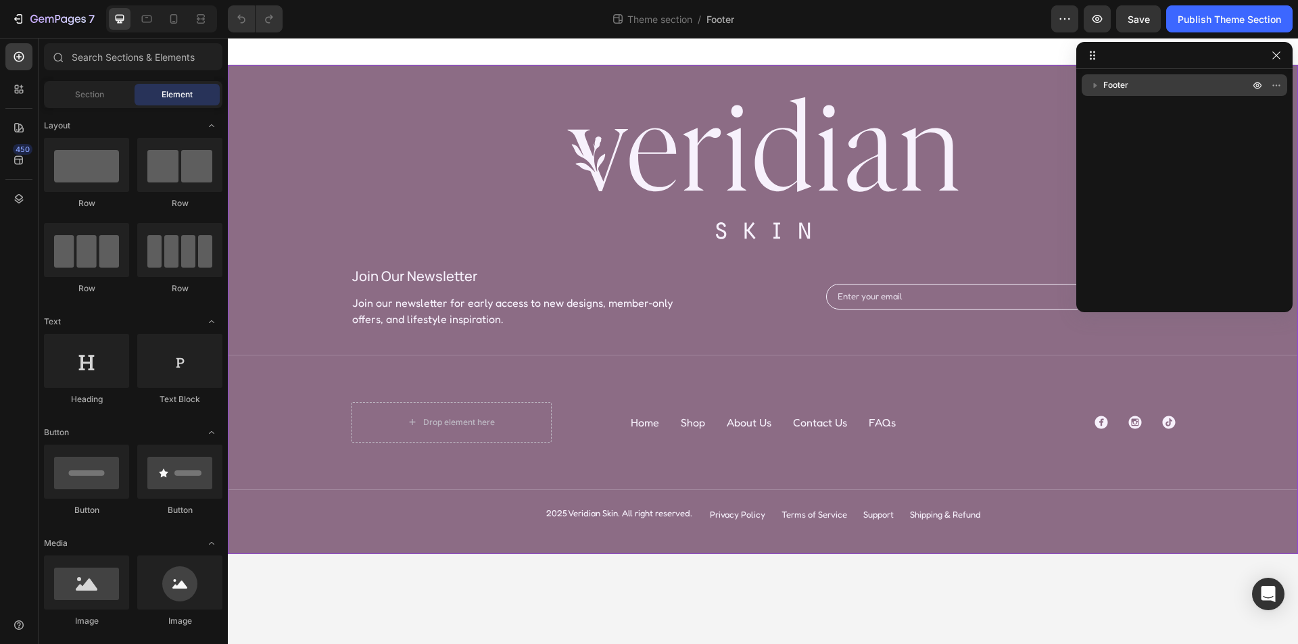
click at [1127, 84] on span "Footer" at bounding box center [1116, 85] width 25 height 14
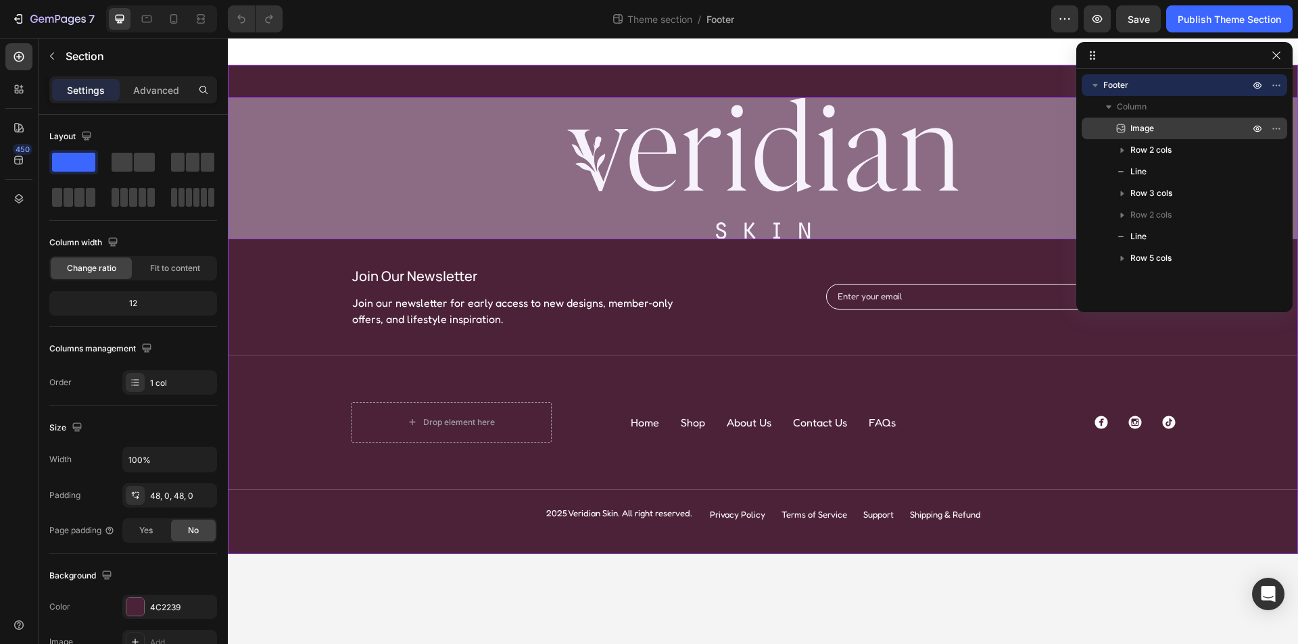
click at [1171, 130] on p "Image" at bounding box center [1175, 129] width 122 height 14
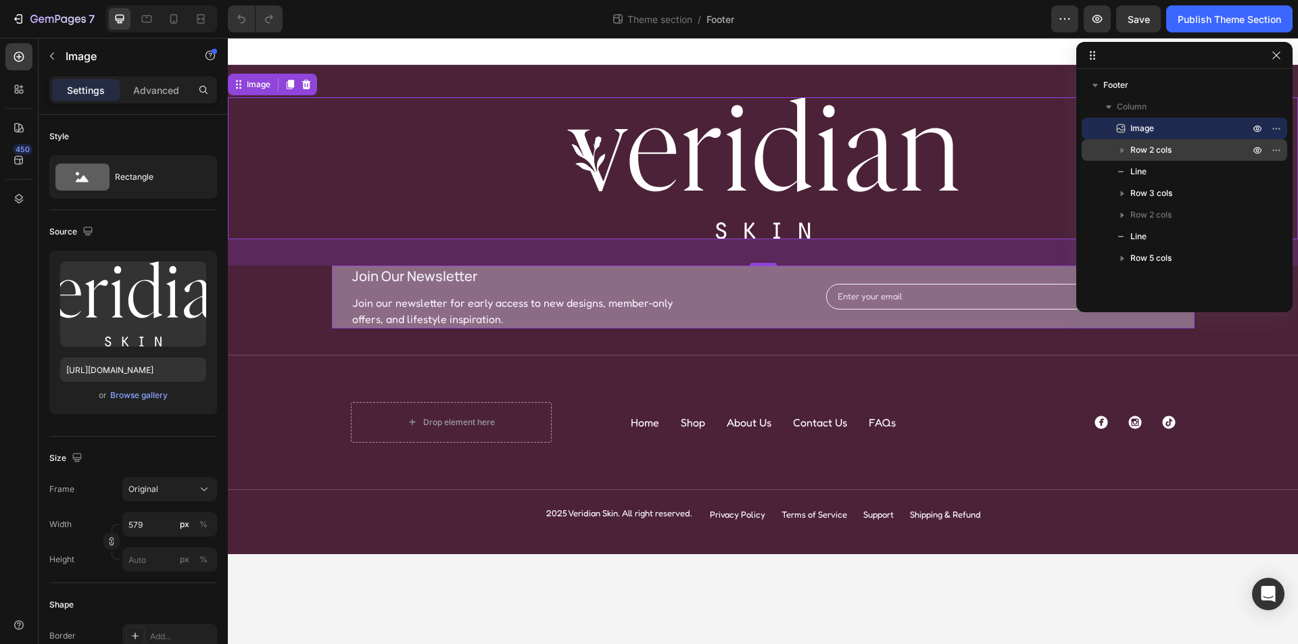
click at [1180, 149] on p "Row 2 cols" at bounding box center [1192, 150] width 122 height 14
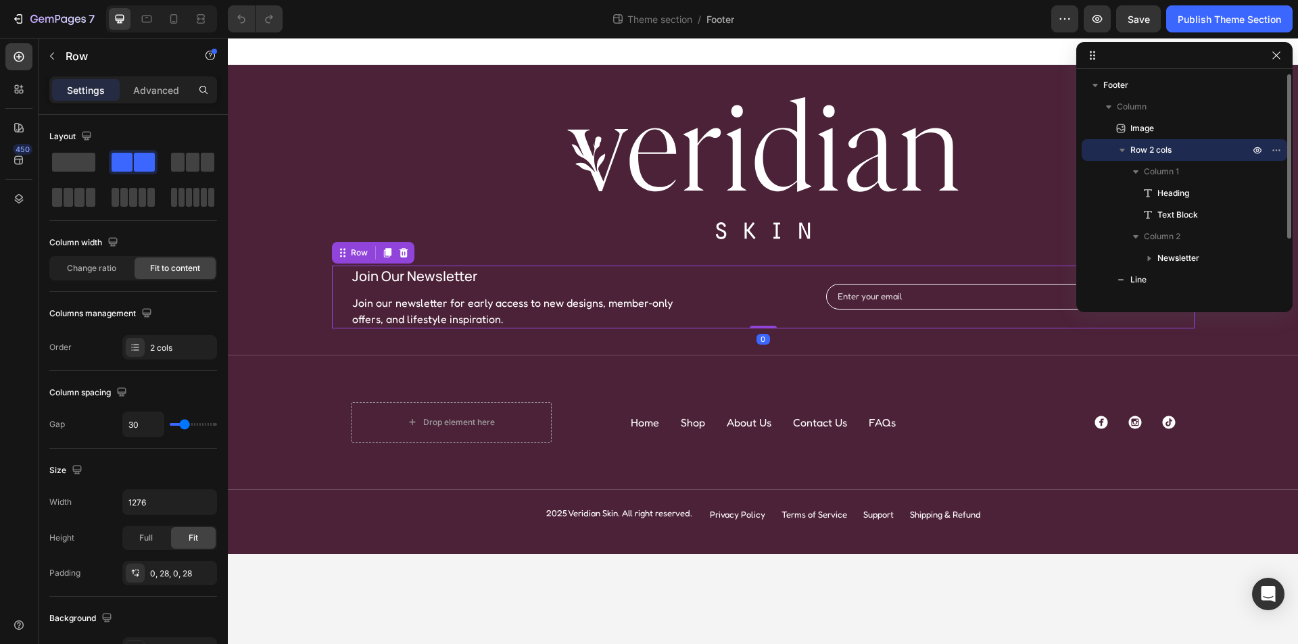
scroll to position [68, 0]
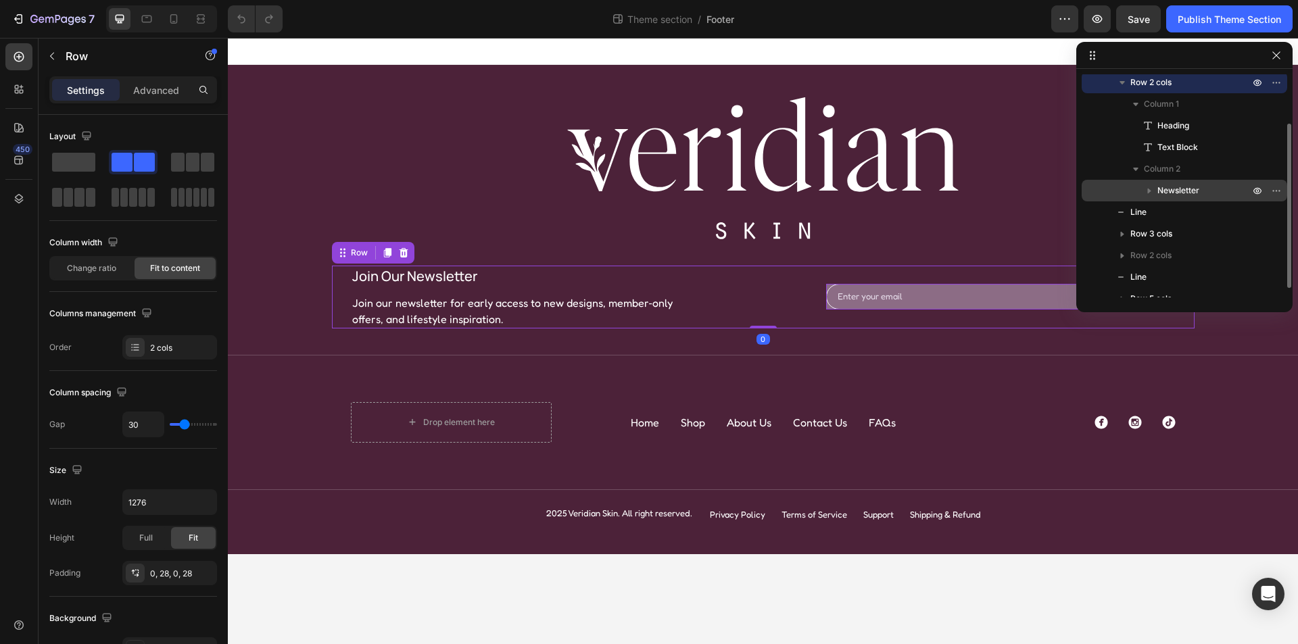
click at [1189, 193] on span "Newsletter" at bounding box center [1179, 191] width 42 height 14
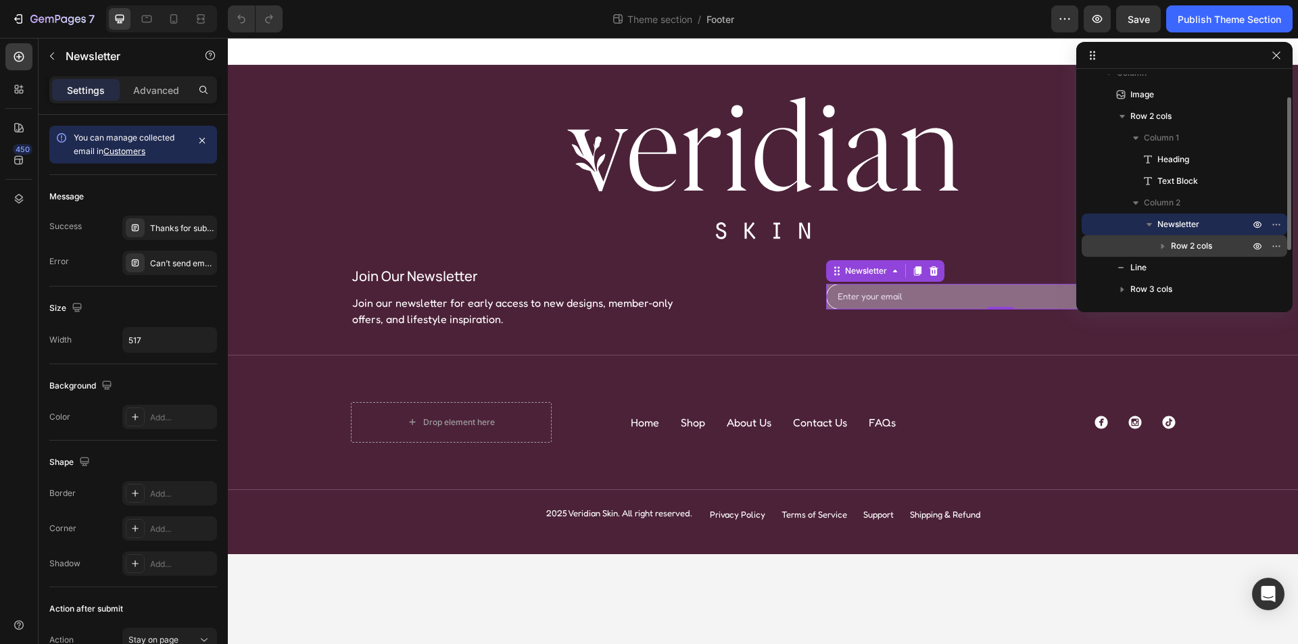
scroll to position [101, 0]
